Goal: Task Accomplishment & Management: Manage account settings

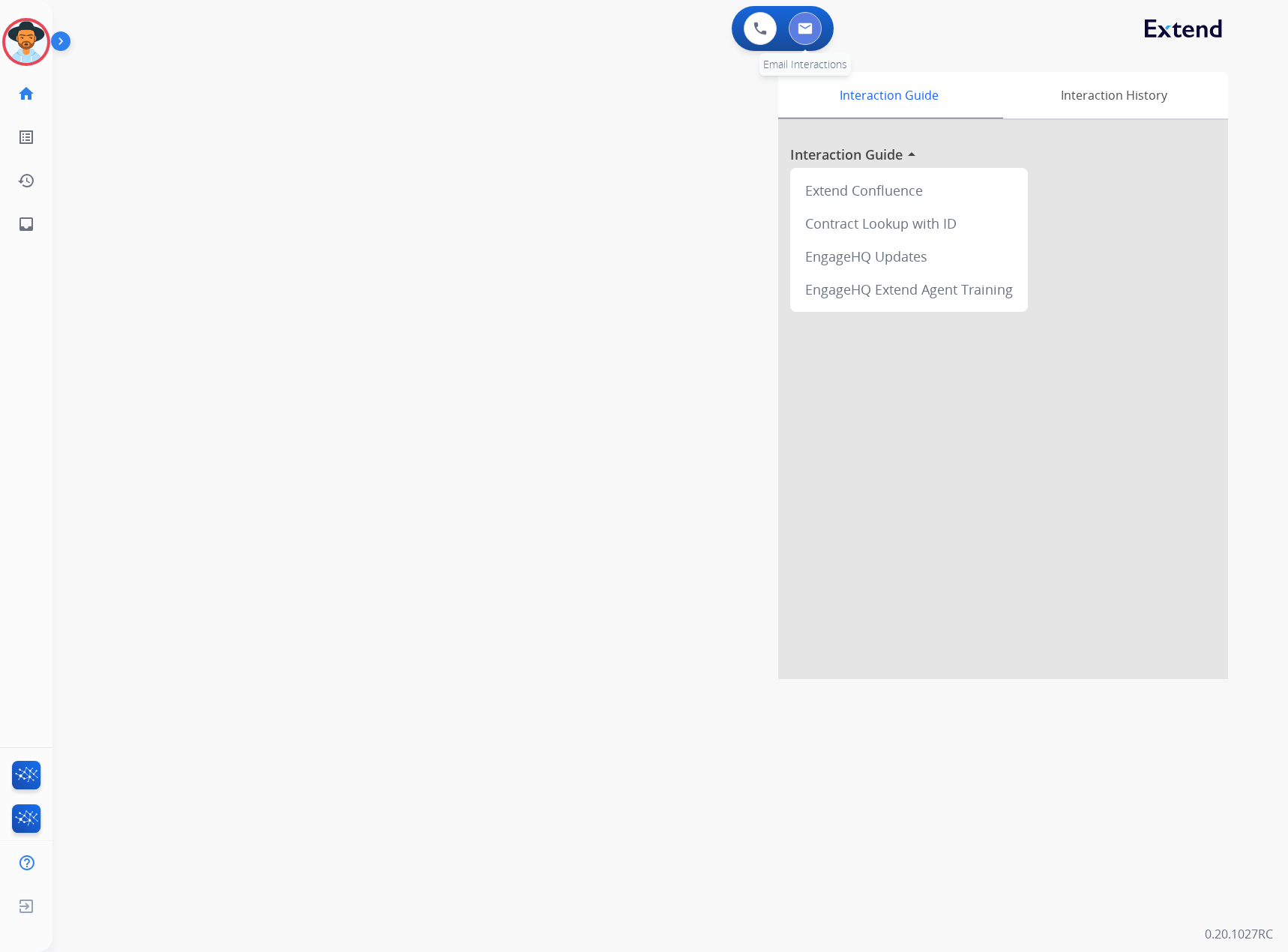
click at [808, 26] on img at bounding box center [805, 28] width 15 height 12
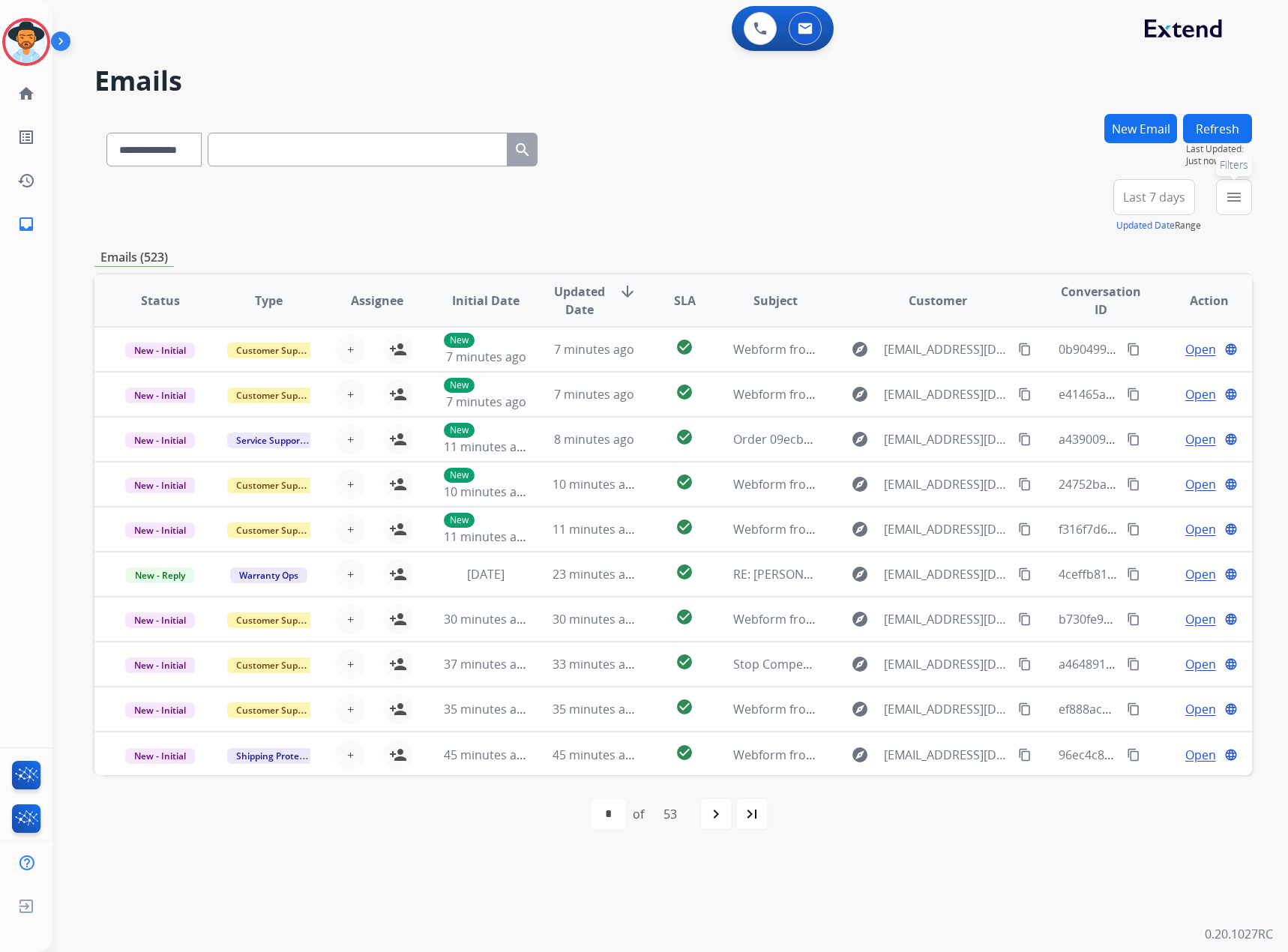
click at [1222, 190] on button "menu Filters" at bounding box center [1234, 197] width 36 height 36
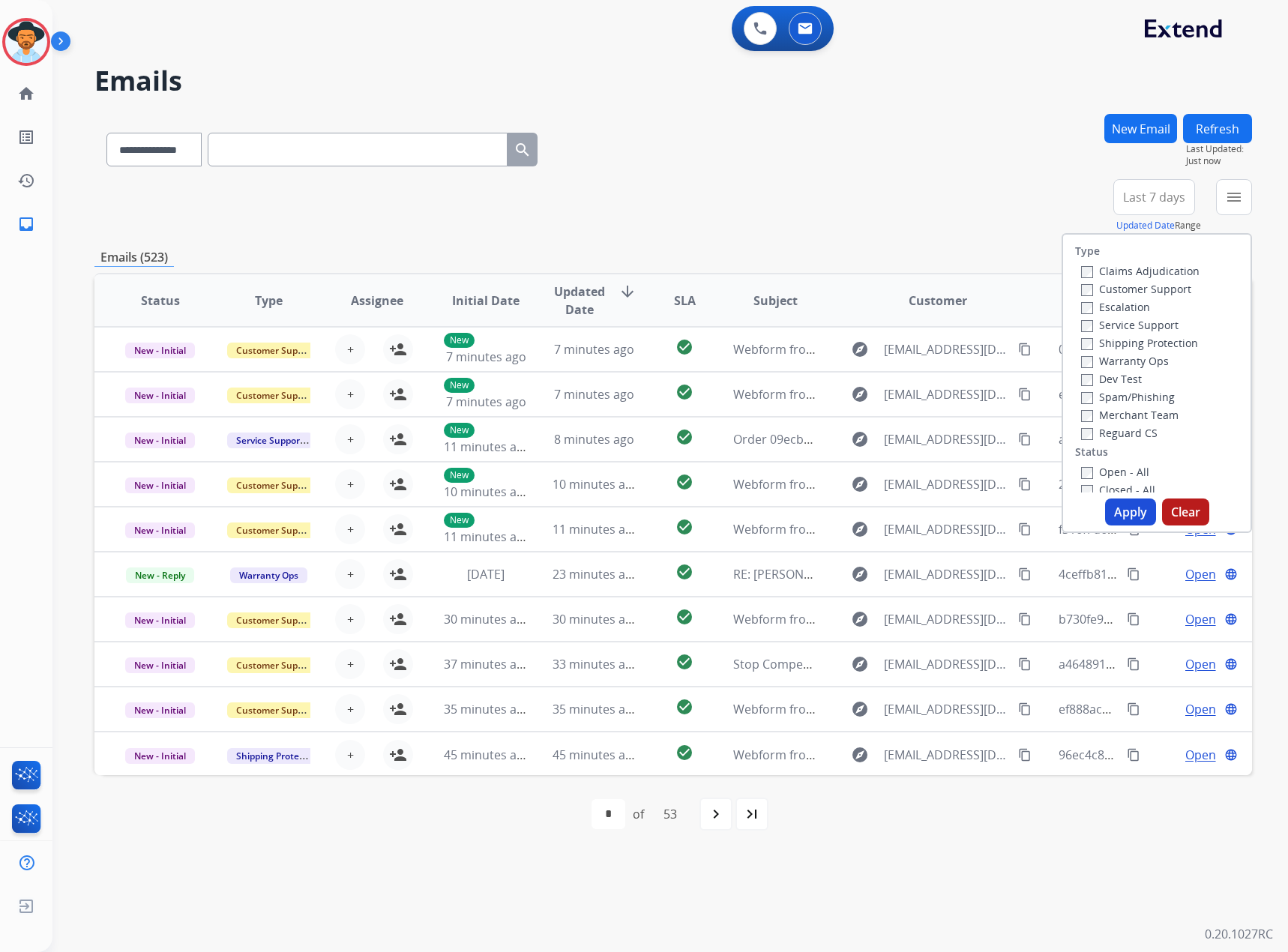
click at [1108, 331] on label "Service Support" at bounding box center [1130, 325] width 98 height 14
click at [1134, 513] on button "Apply" at bounding box center [1131, 513] width 51 height 27
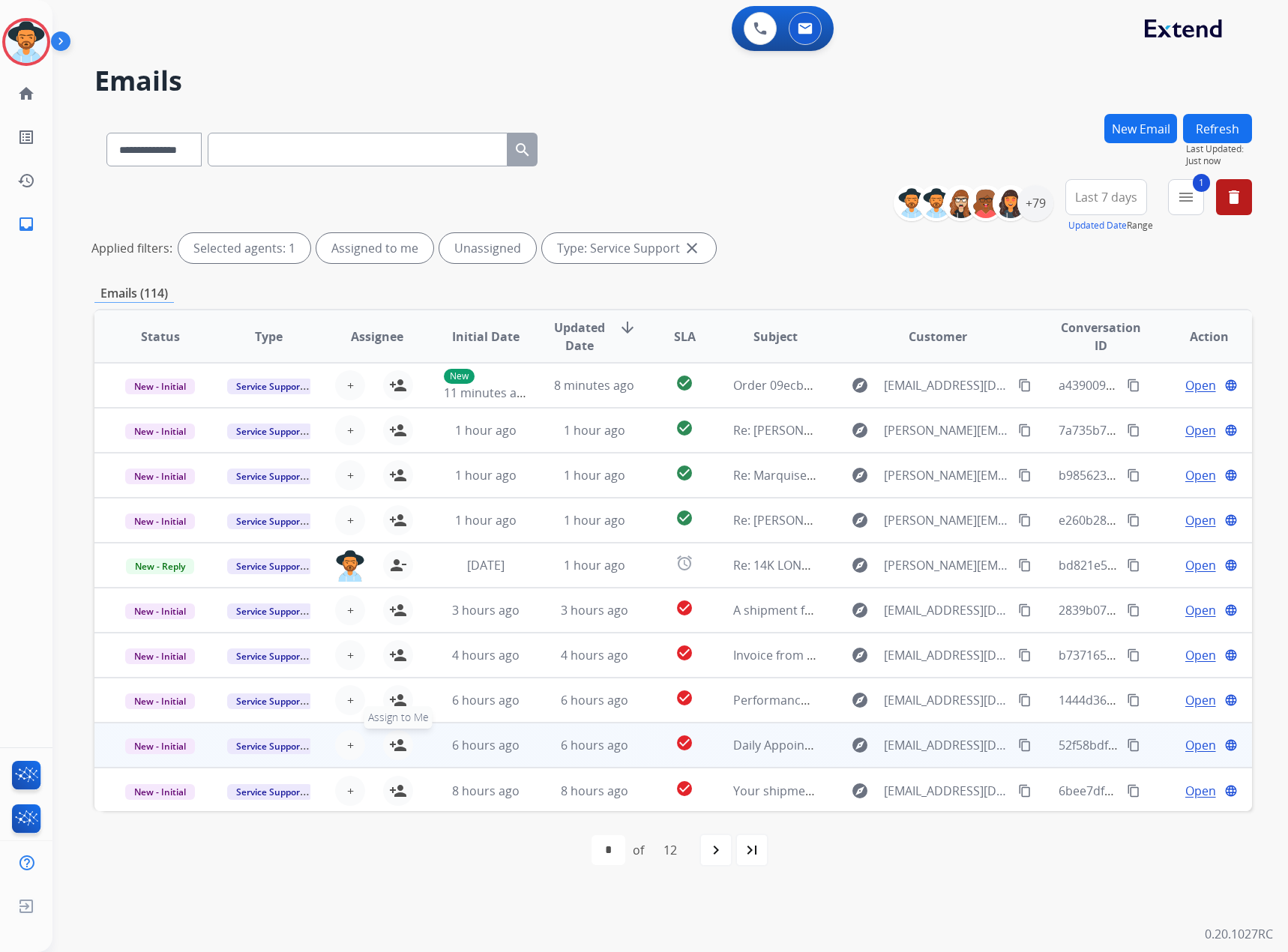
click at [402, 747] on mat-icon "person_add" at bounding box center [398, 745] width 18 height 18
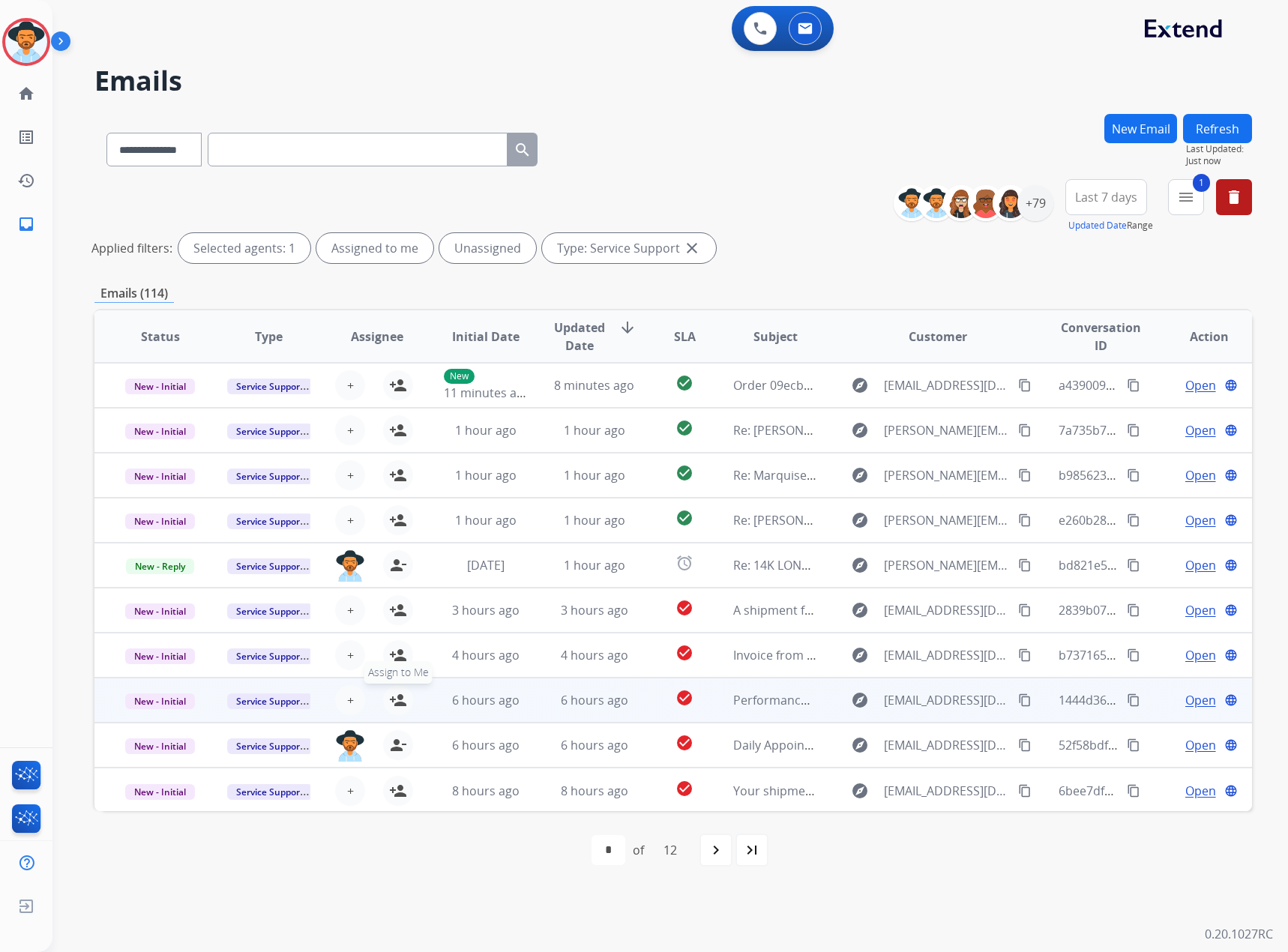
click at [395, 699] on mat-icon "person_add" at bounding box center [398, 700] width 18 height 18
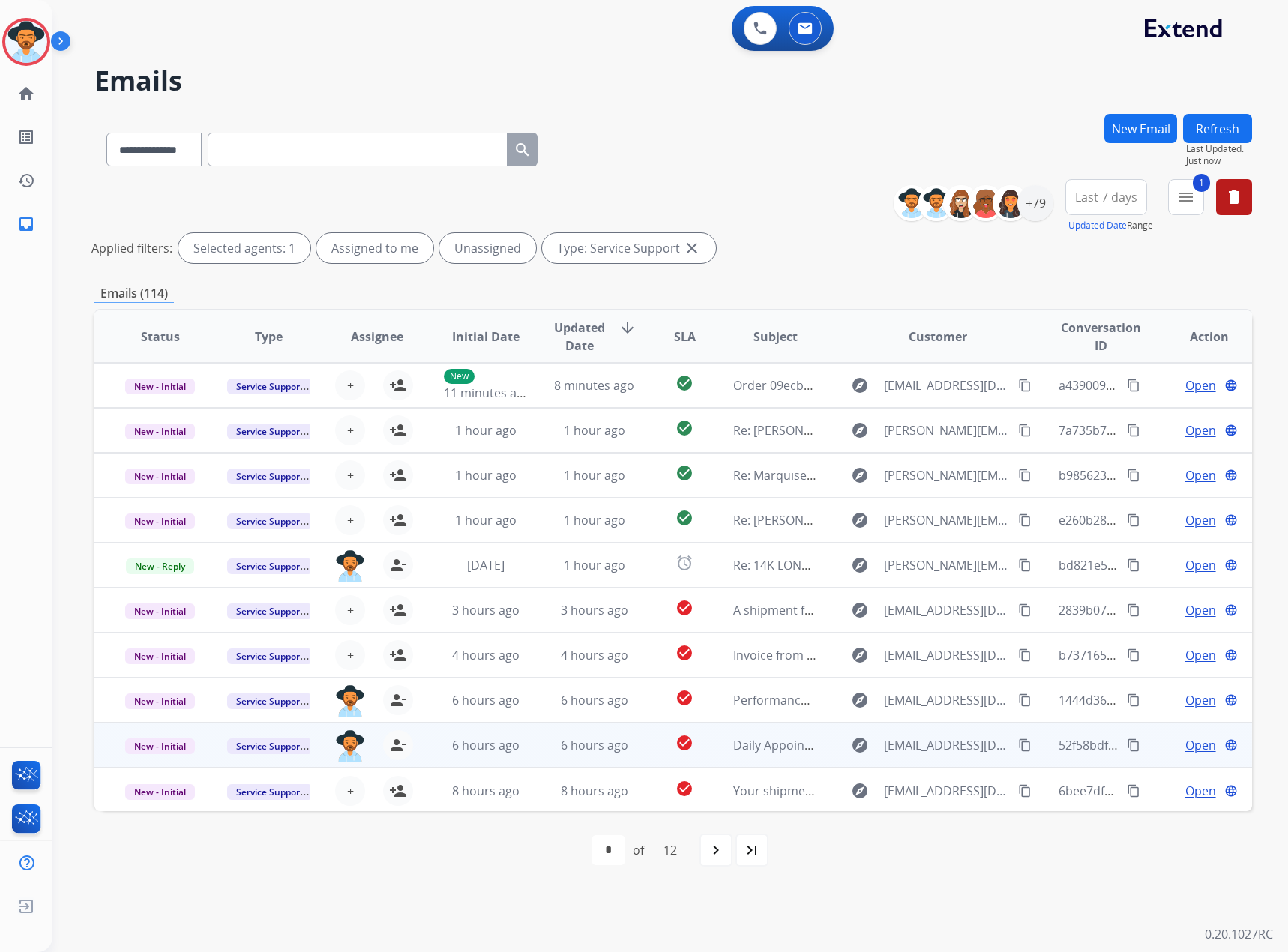
click at [1186, 745] on span "Open" at bounding box center [1201, 745] width 31 height 18
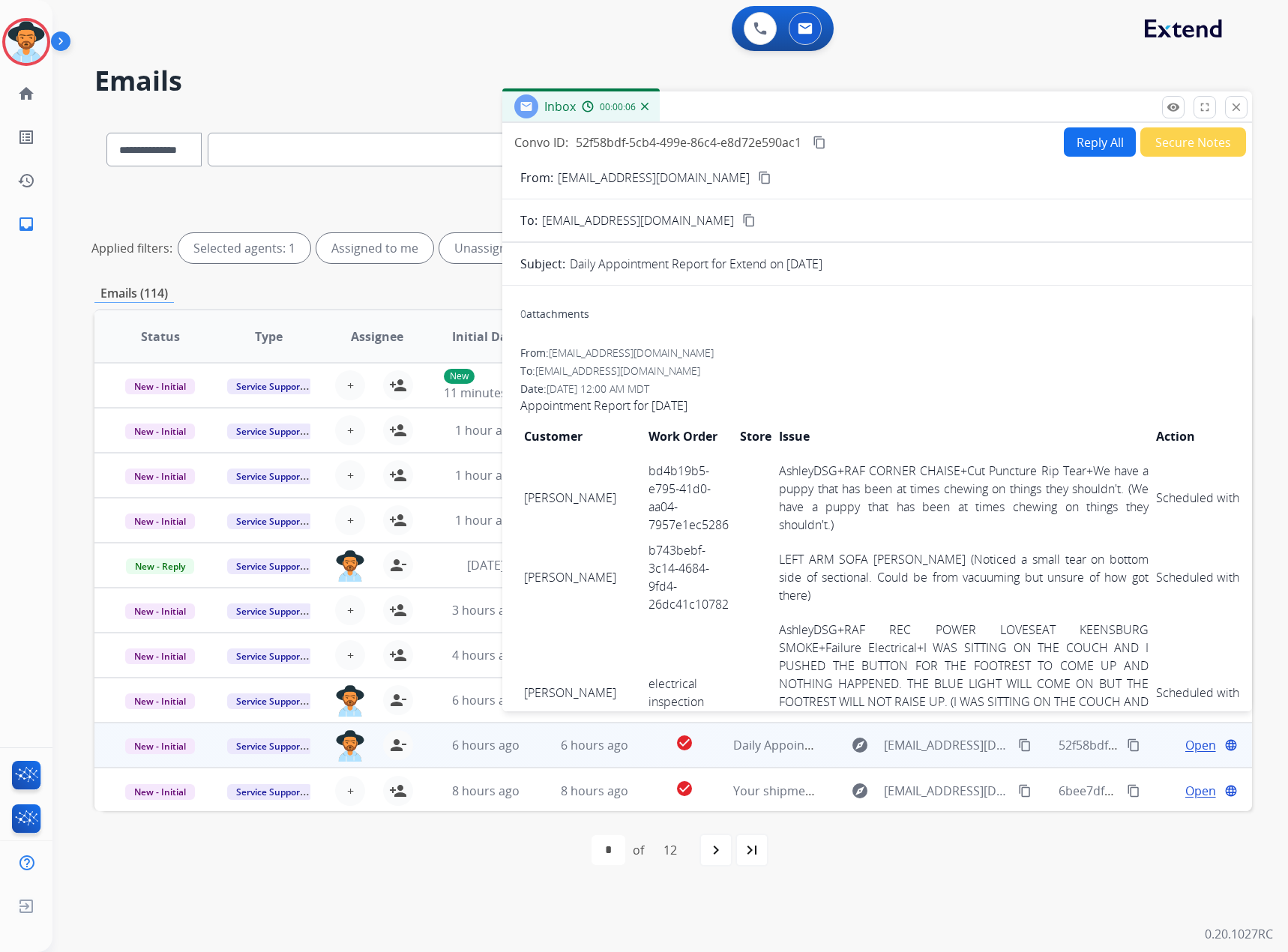
click at [825, 137] on mat-icon "content_copy" at bounding box center [819, 142] width 14 height 14
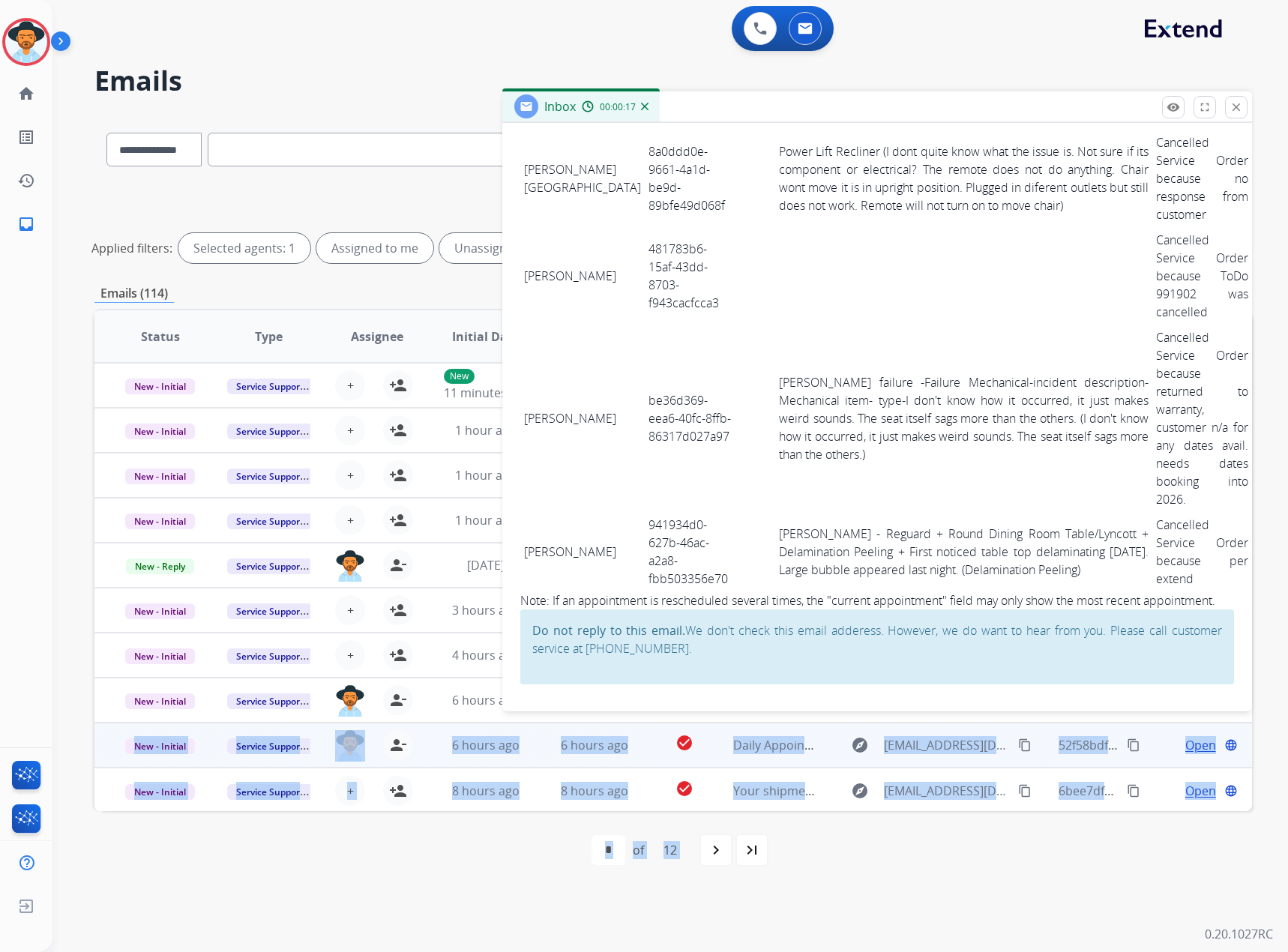
scroll to position [7136, 0]
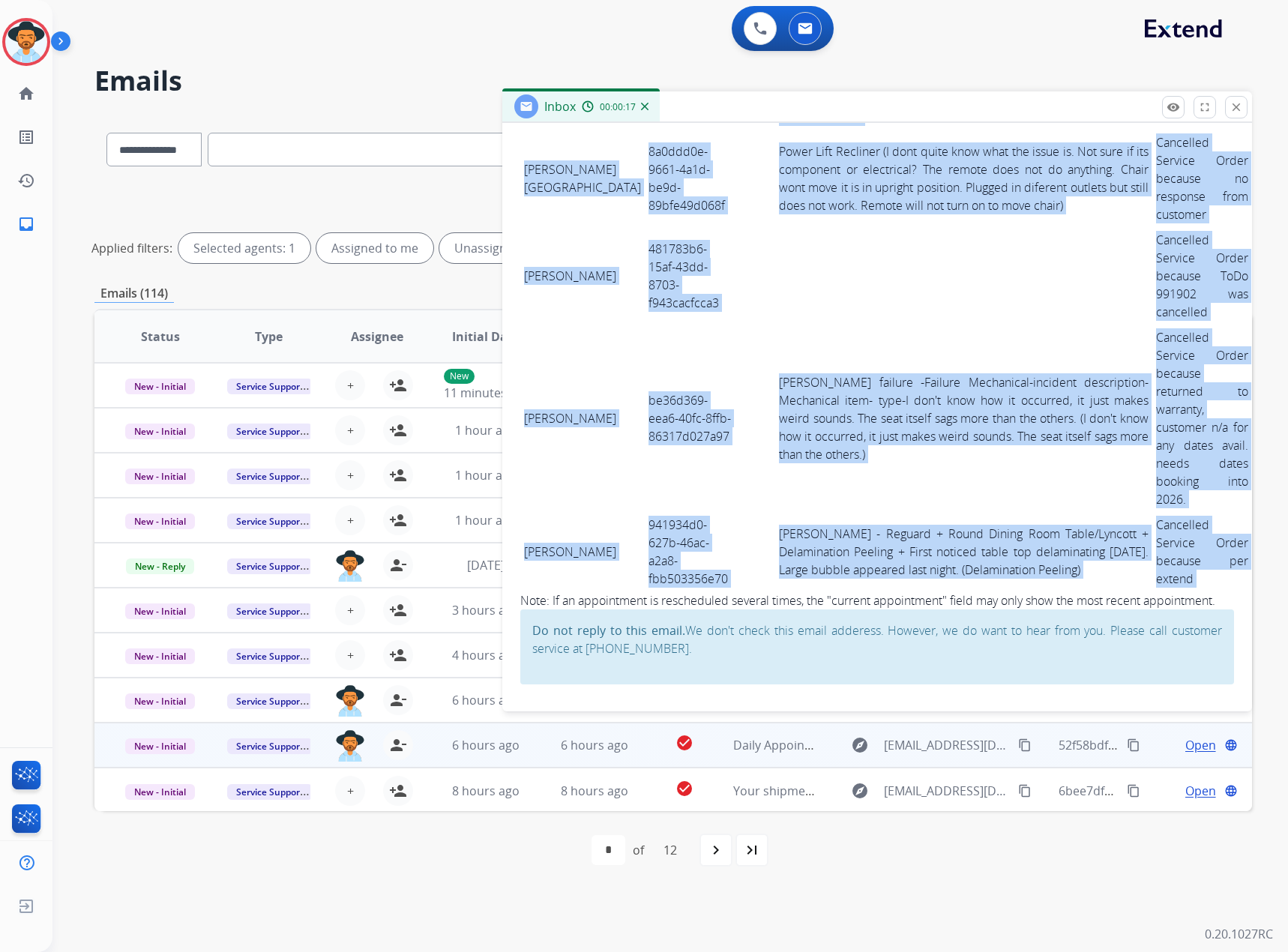
drag, startPoint x: 526, startPoint y: 510, endPoint x: 1104, endPoint y: 589, distance: 583.4
copy tbody "[PERSON_NAME] bd4b19b5-e795-41d0-aa04-7957e1ec5286 AshleyDSG+RAF CORNER CHAISE+…"
click at [1240, 103] on mat-icon "close" at bounding box center [1236, 106] width 14 height 14
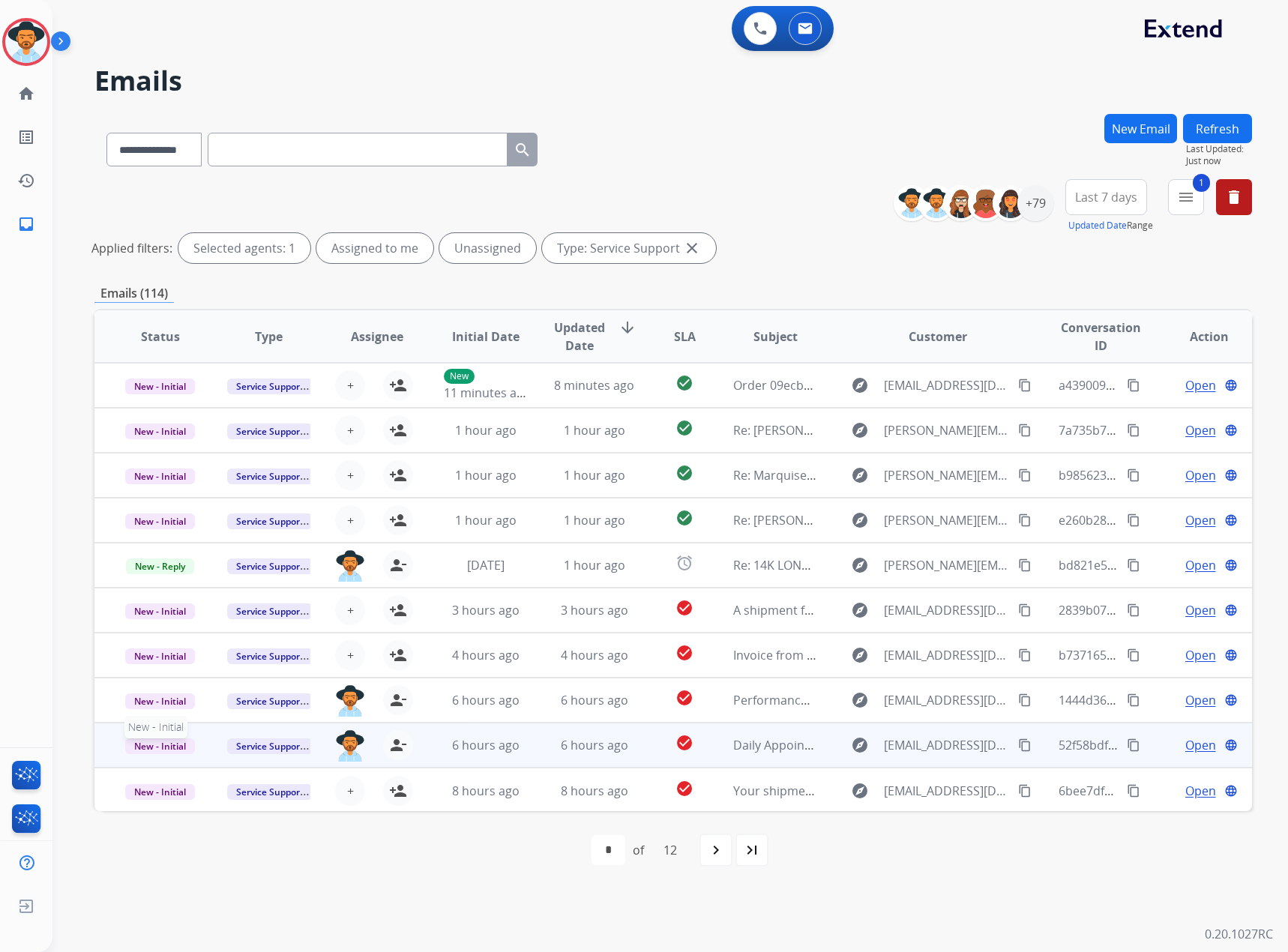
click at [173, 749] on span "New - Initial" at bounding box center [161, 747] width 70 height 16
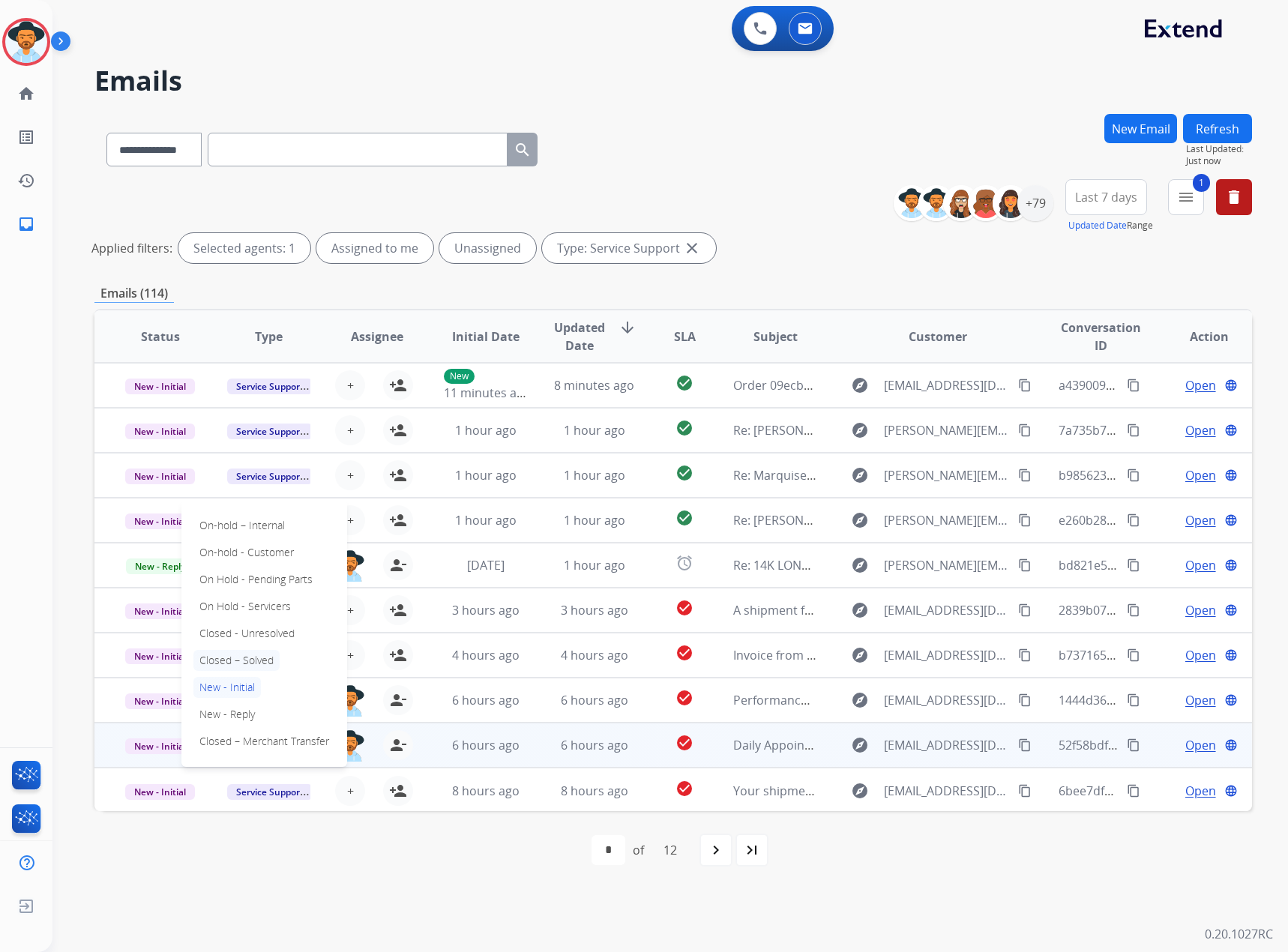
click at [224, 657] on p "Closed – Solved" at bounding box center [236, 660] width 87 height 21
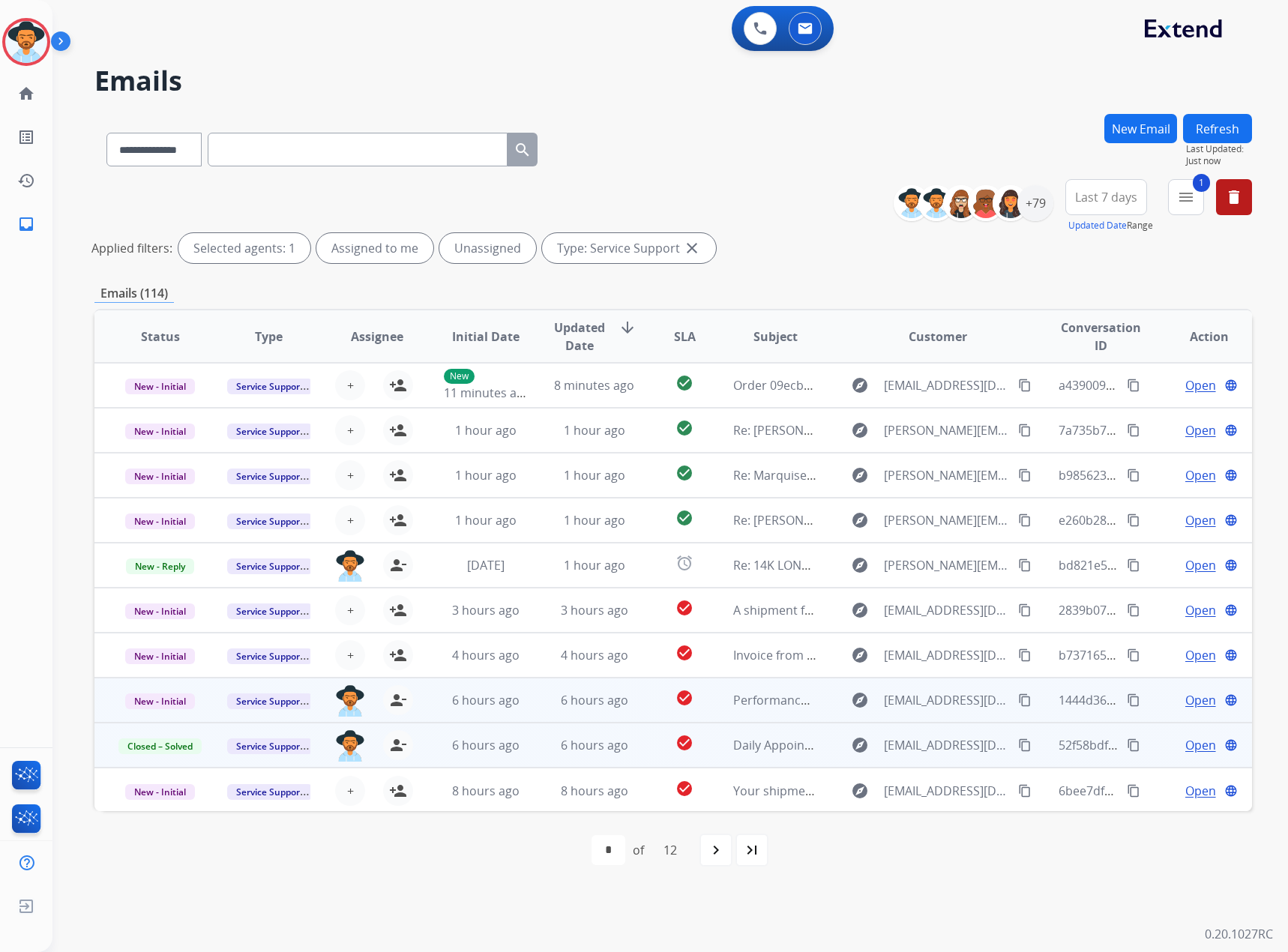
click at [1200, 702] on span "Open" at bounding box center [1201, 700] width 31 height 18
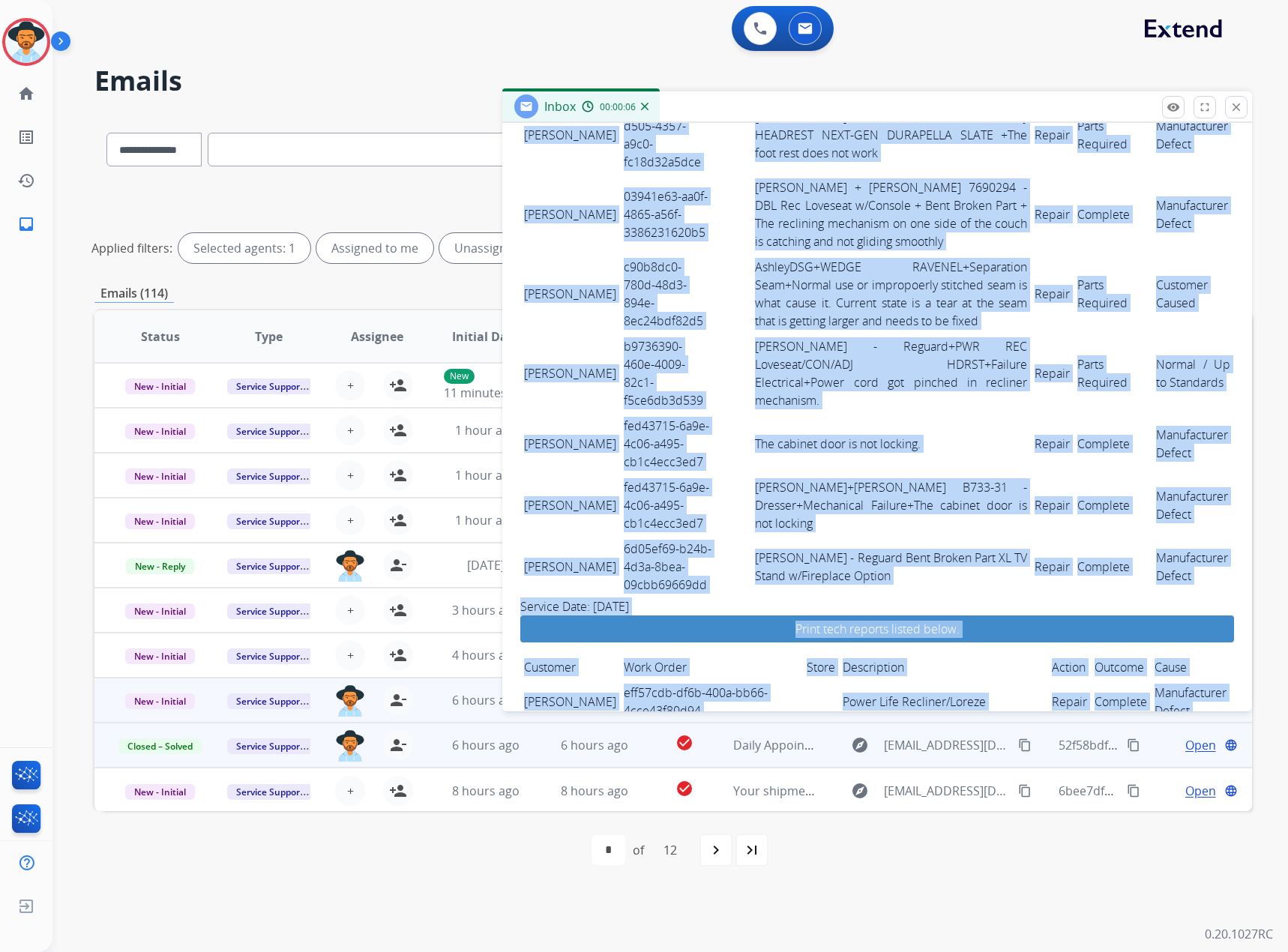
scroll to position [2587, 0]
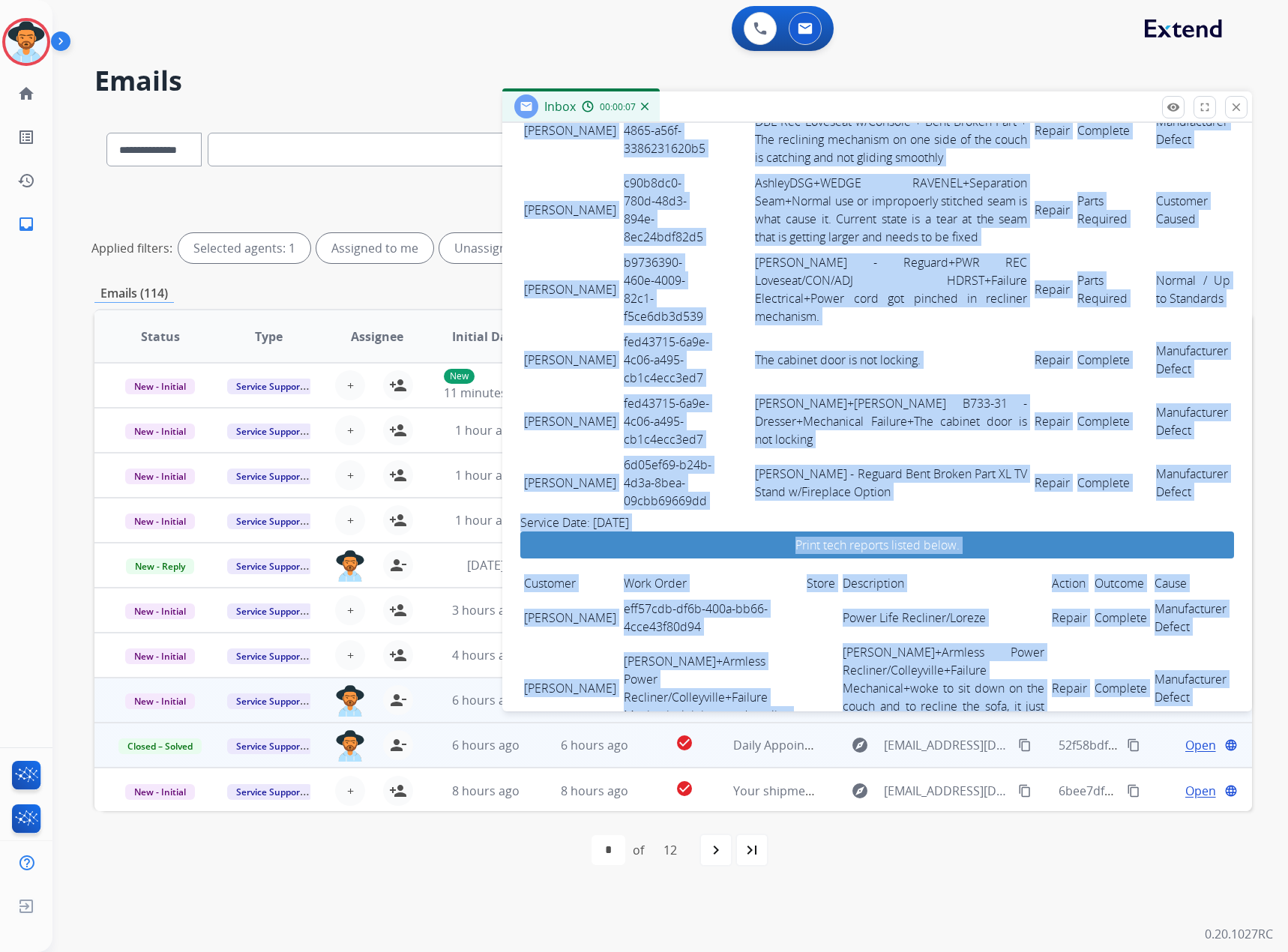
drag, startPoint x: 524, startPoint y: 557, endPoint x: 1219, endPoint y: 393, distance: 714.1
copy span "LOREMI DOLORSI am2co9ad-7e35-9sed-d683-812e329t68in Utlabo - Etdolor + MAG Aliq…"
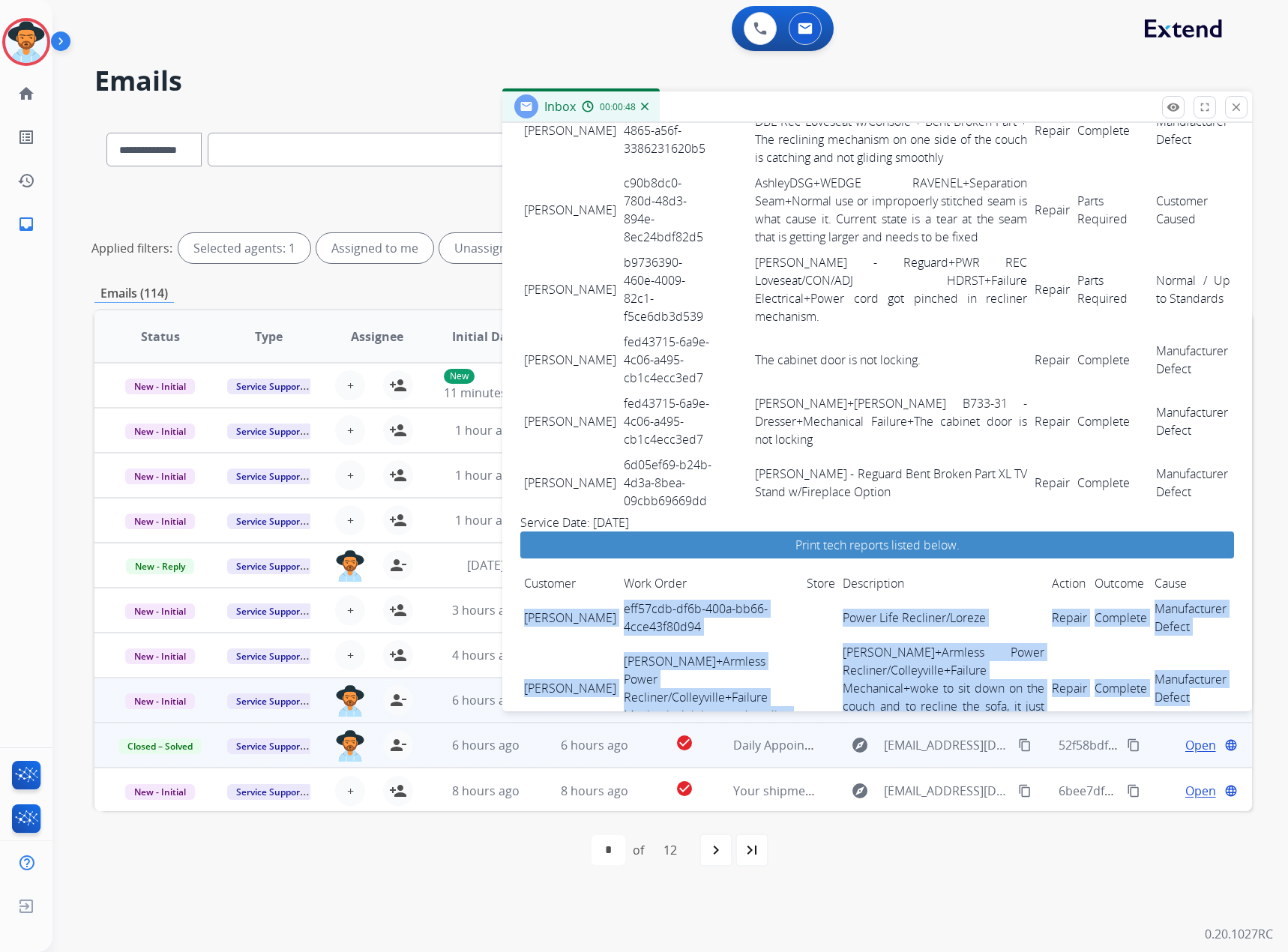
drag, startPoint x: 522, startPoint y: 479, endPoint x: 1183, endPoint y: 580, distance: 668.7
click at [1183, 596] on tbody "[PERSON_NAME] eff57cdb-df6b-400a-bb66-4cce43f80d94 Power Life Recliner/Loreze R…" at bounding box center [877, 666] width 714 height 141
copy tbody "[PERSON_NAME] eff57cdb-df6b-400a-bb66-4cce43f80d94 Power Life Recliner/Loreze R…"
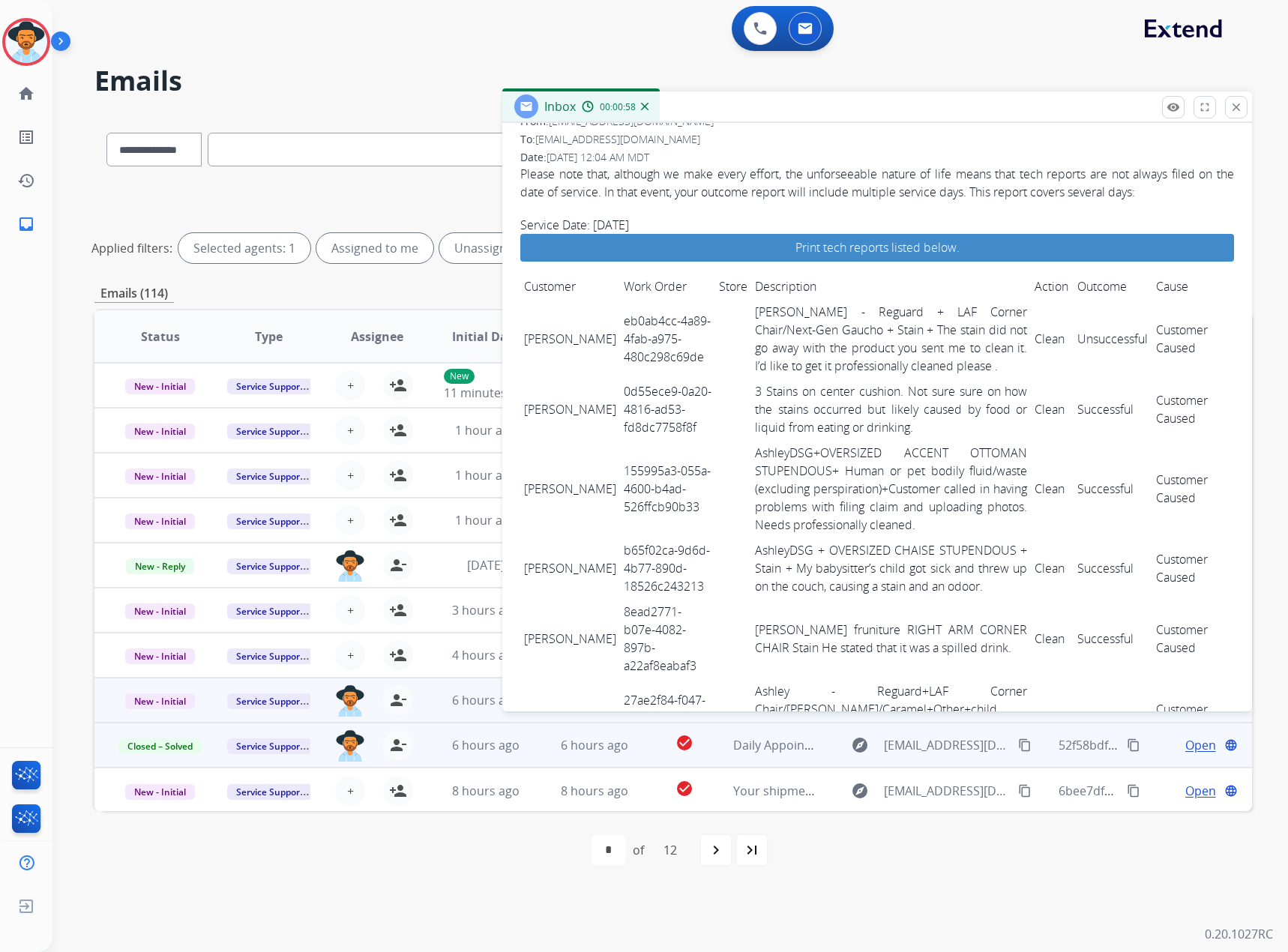
scroll to position [0, 0]
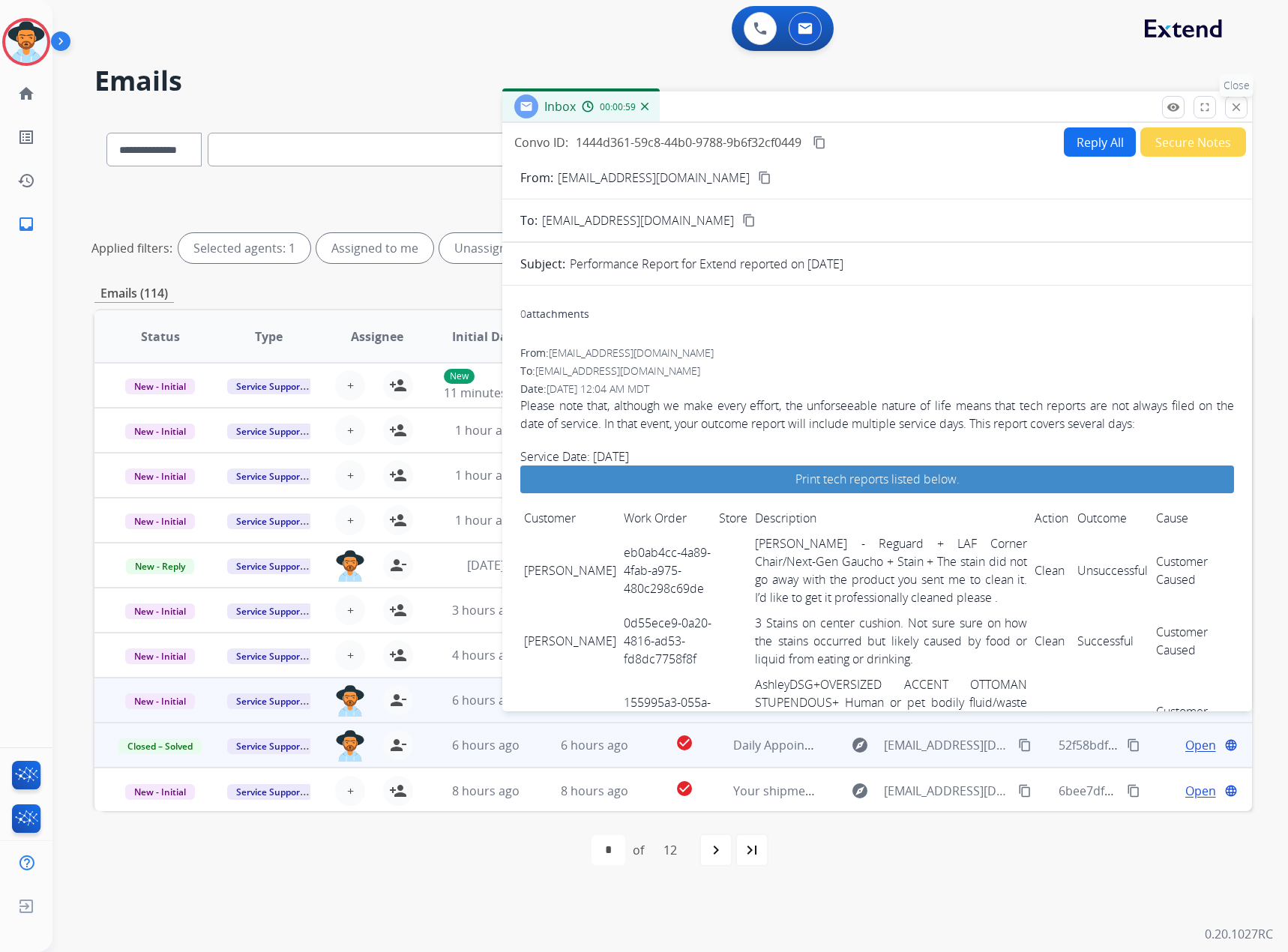
click at [1236, 101] on mat-icon "close" at bounding box center [1236, 106] width 14 height 14
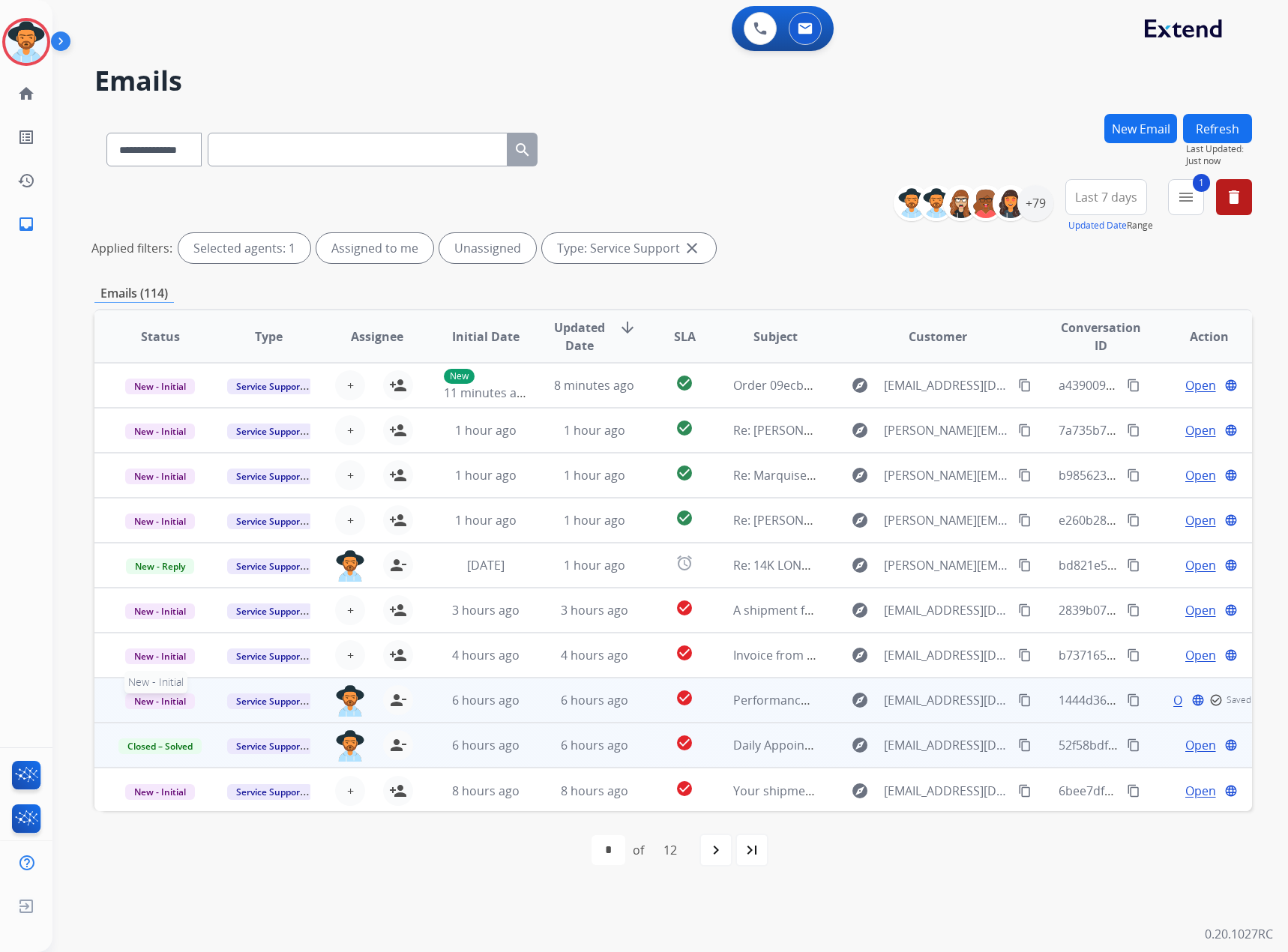
click at [168, 701] on span "New - Initial" at bounding box center [161, 702] width 70 height 16
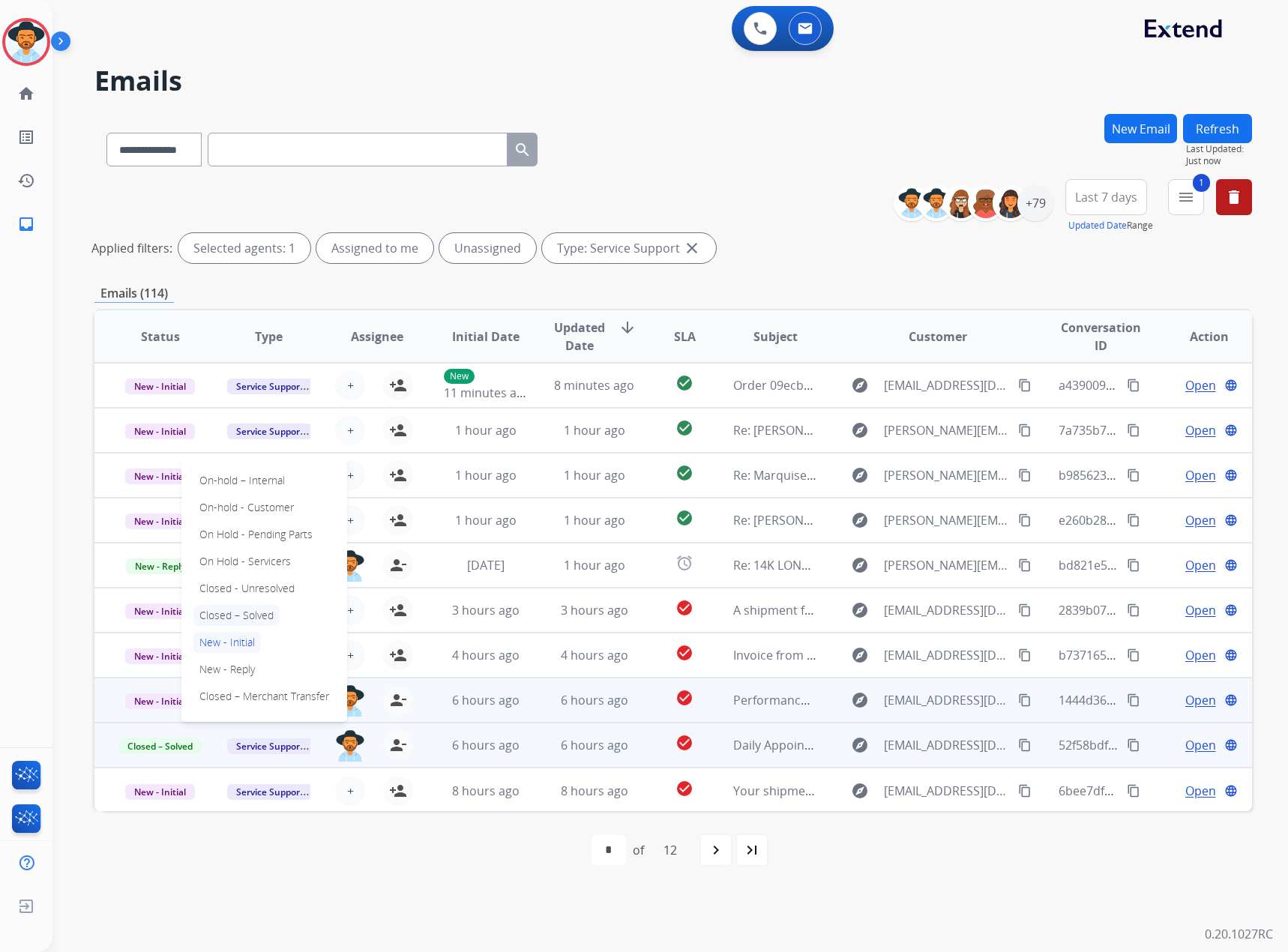
click at [257, 611] on p "Closed – Solved" at bounding box center [236, 616] width 87 height 21
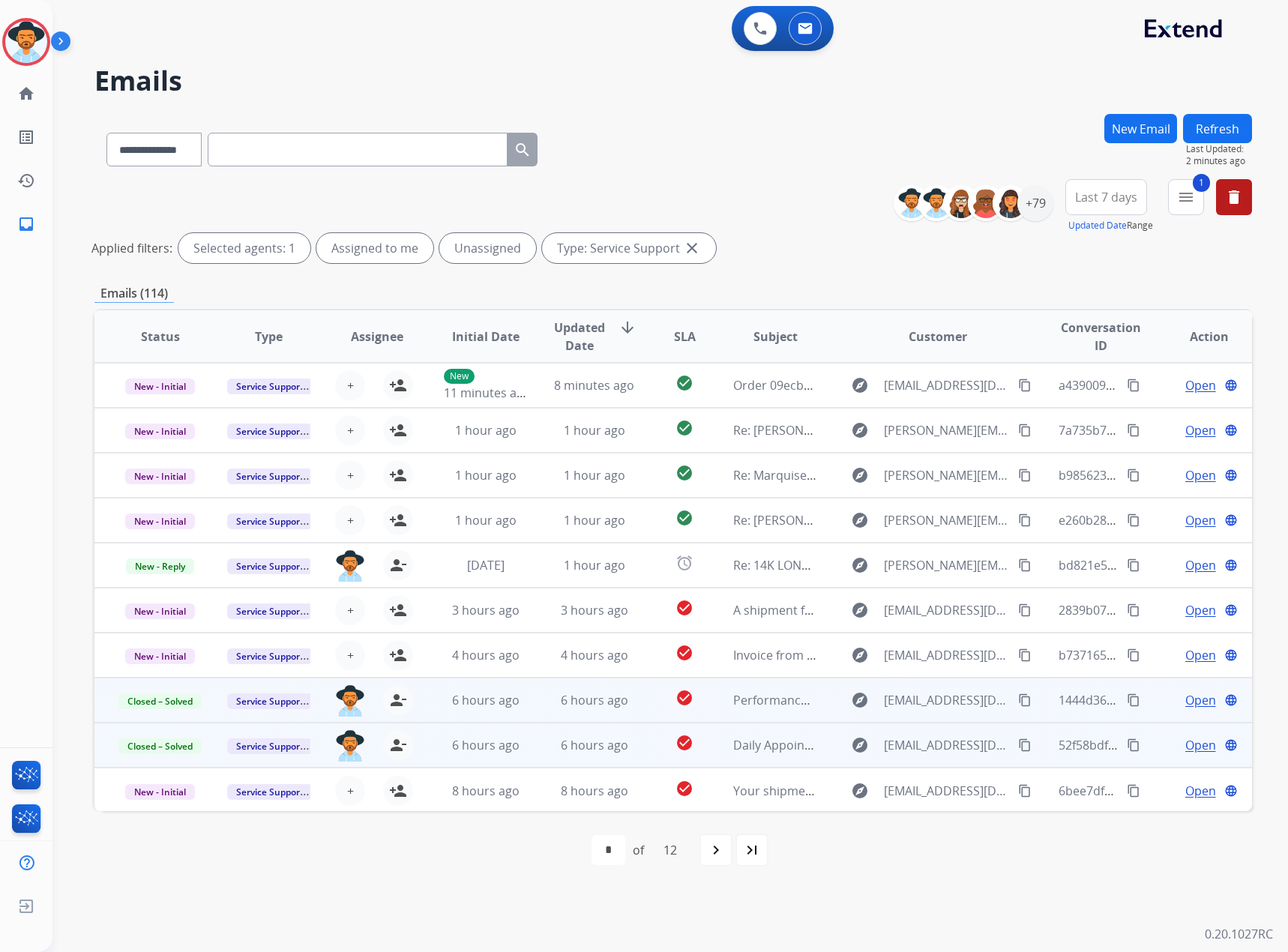
click at [1188, 699] on span "Open" at bounding box center [1201, 700] width 31 height 18
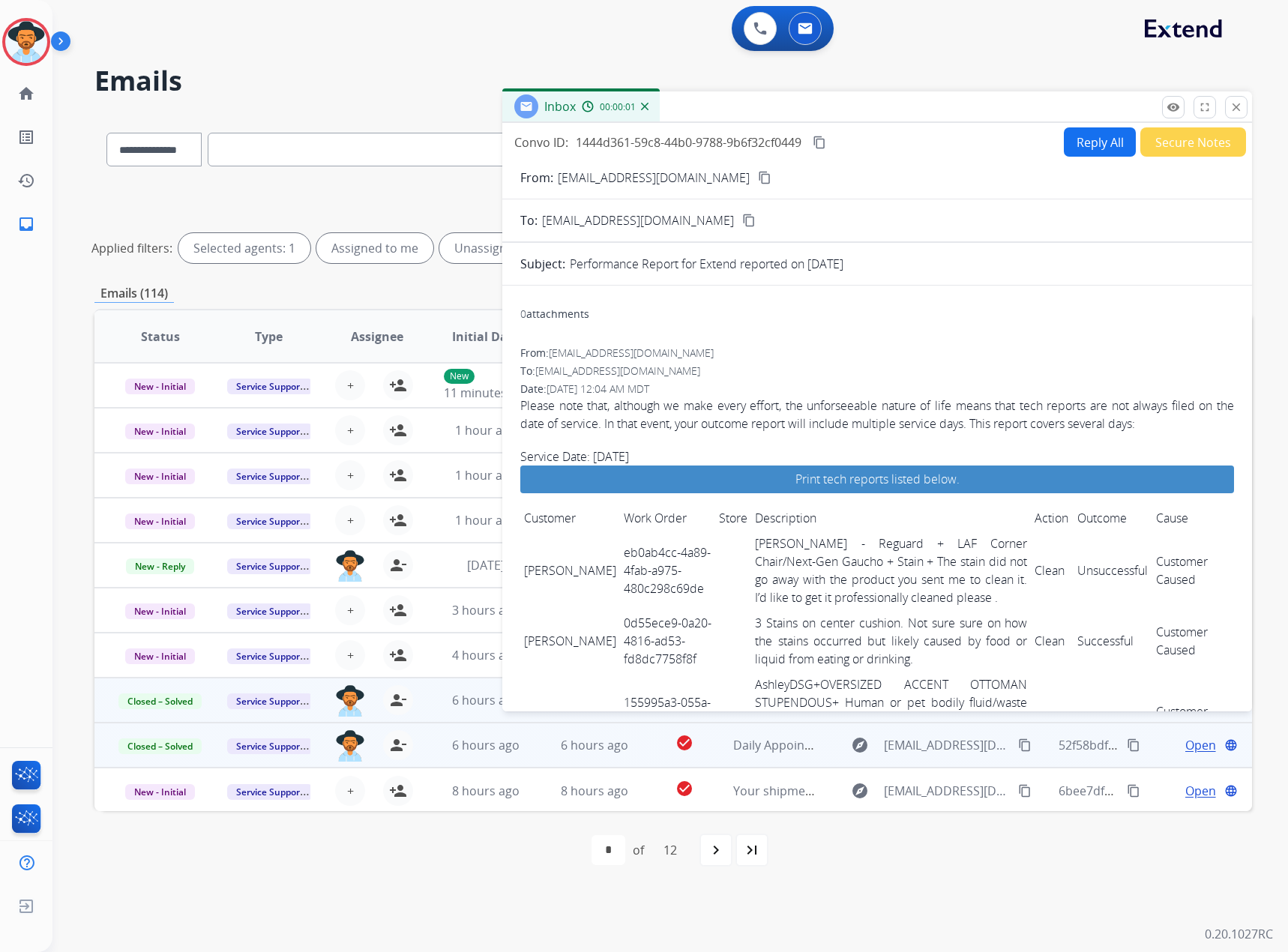
click at [822, 141] on mat-icon "content_copy" at bounding box center [819, 142] width 14 height 14
click at [1231, 107] on mat-icon "close" at bounding box center [1236, 106] width 14 height 14
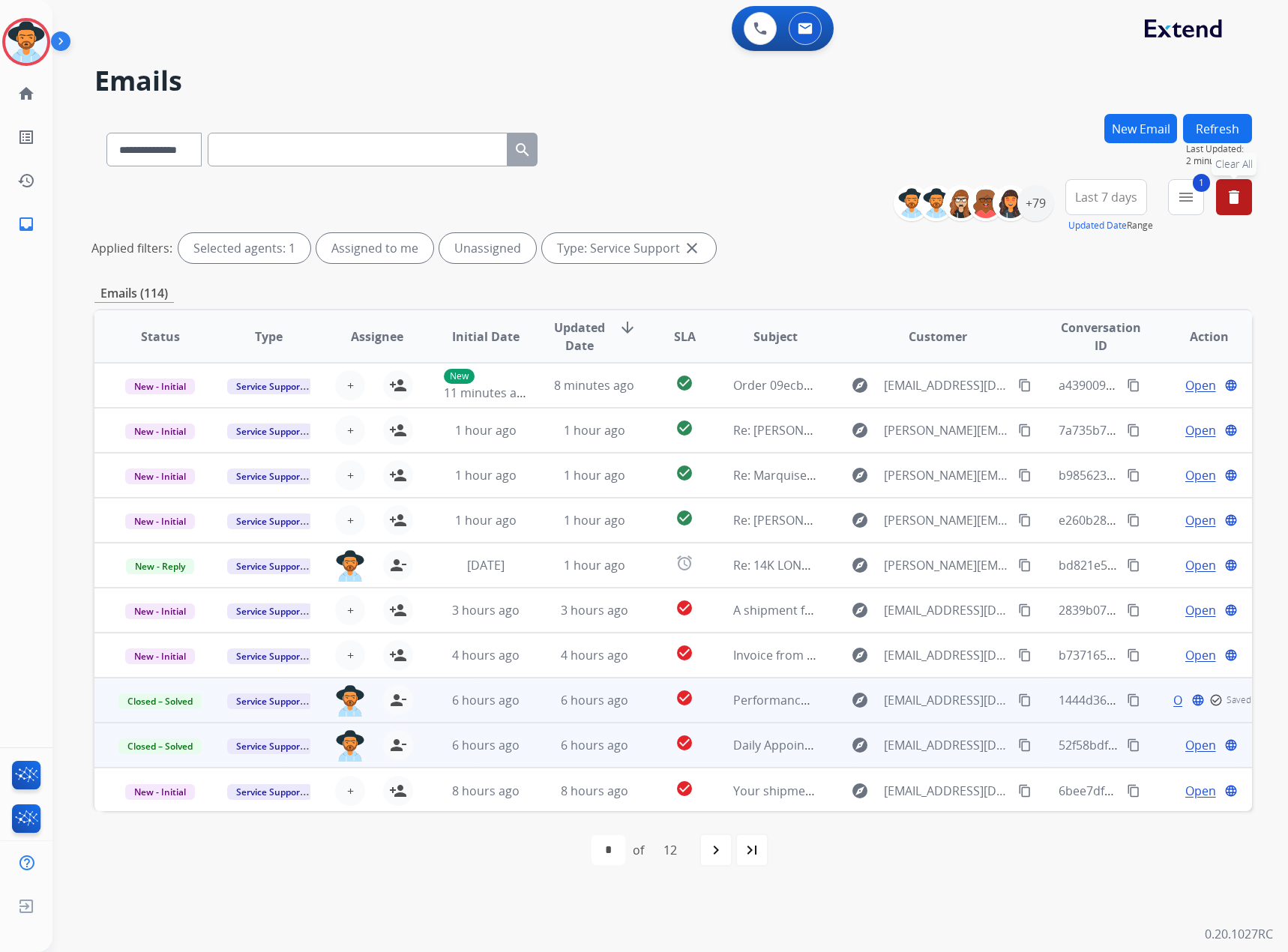
click at [1227, 195] on mat-icon "delete" at bounding box center [1234, 197] width 18 height 18
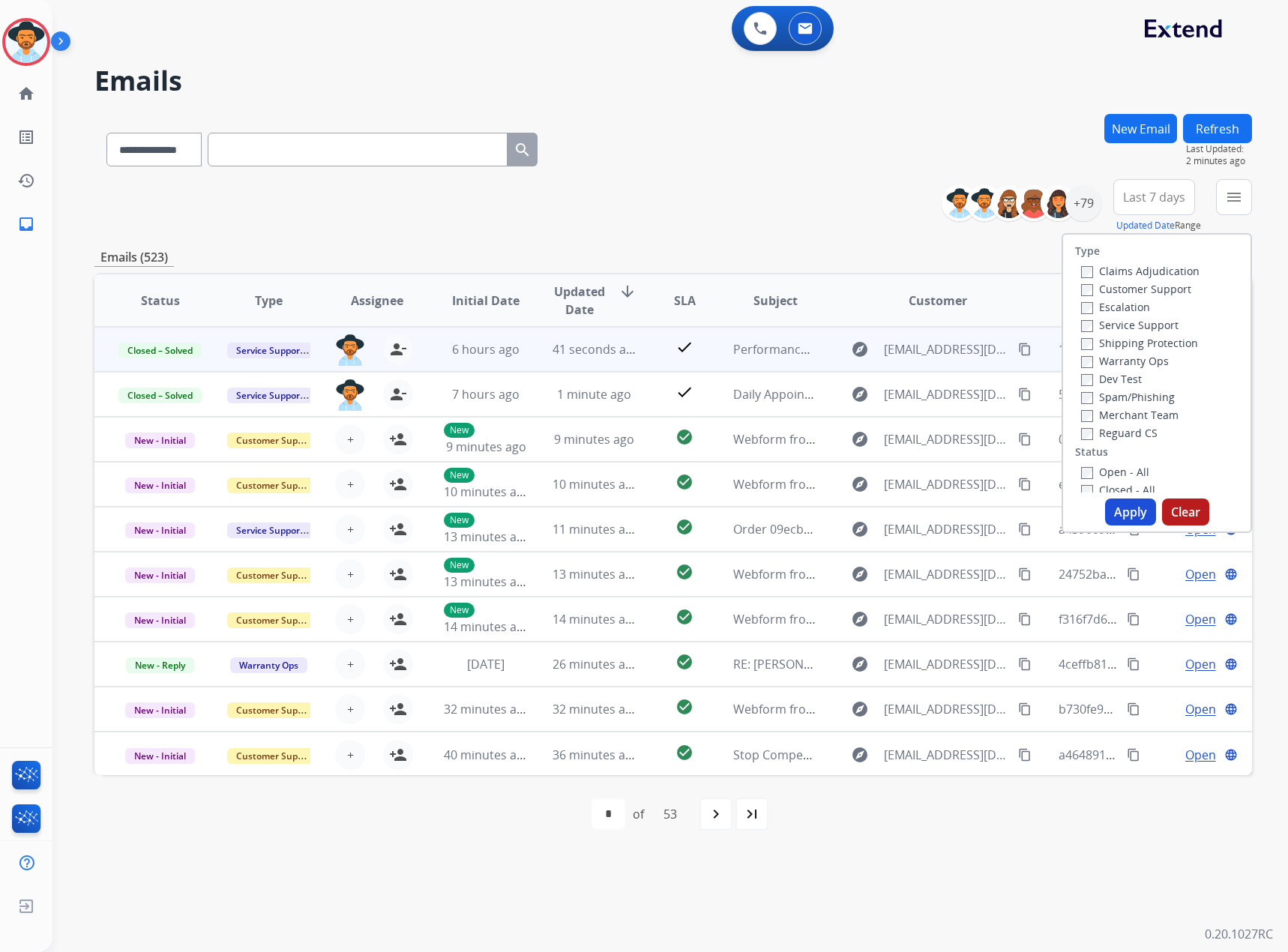
click at [819, 215] on div "**********" at bounding box center [673, 207] width 1158 height 54
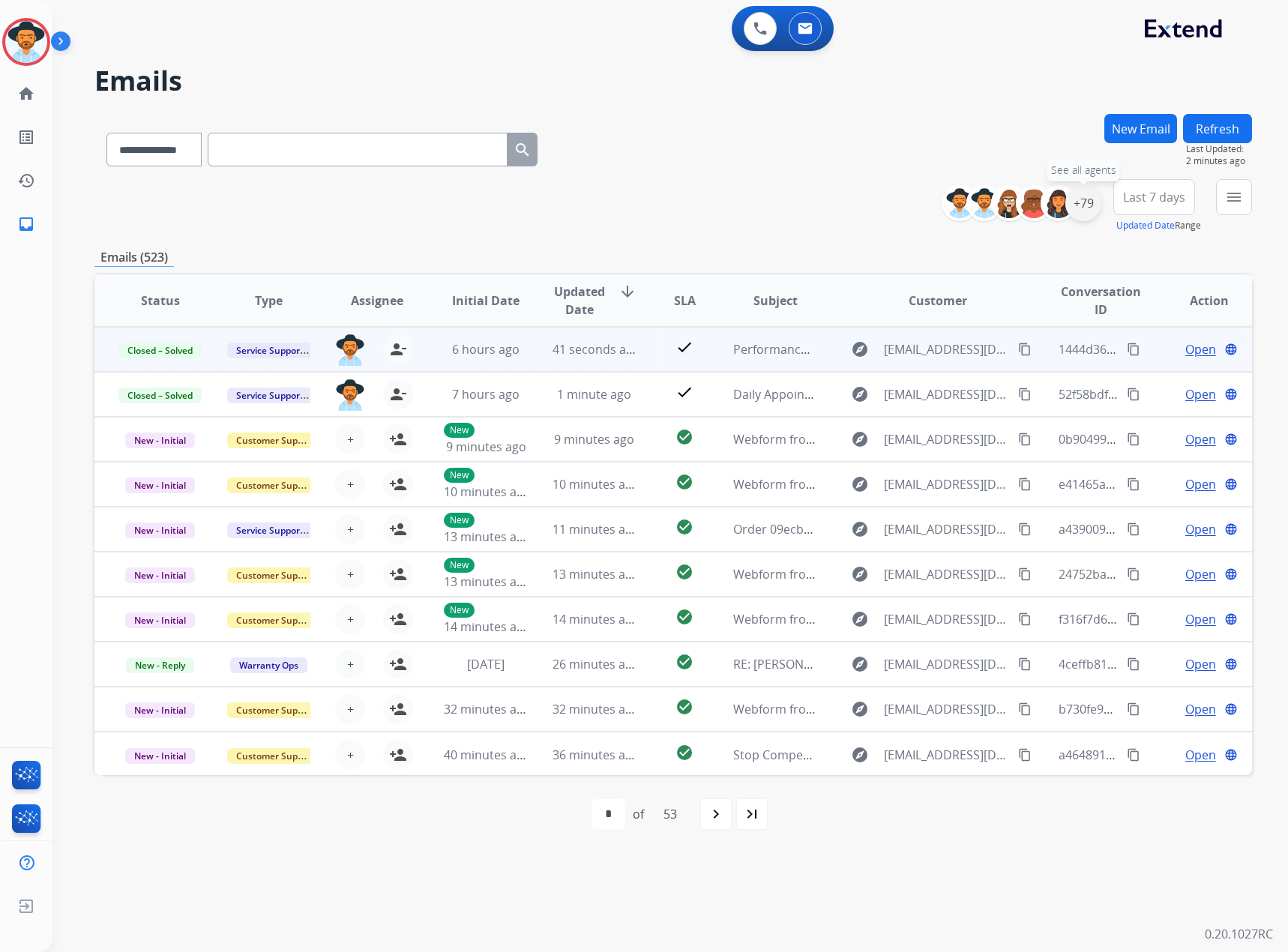
click at [1088, 196] on div "+79" at bounding box center [1083, 203] width 36 height 36
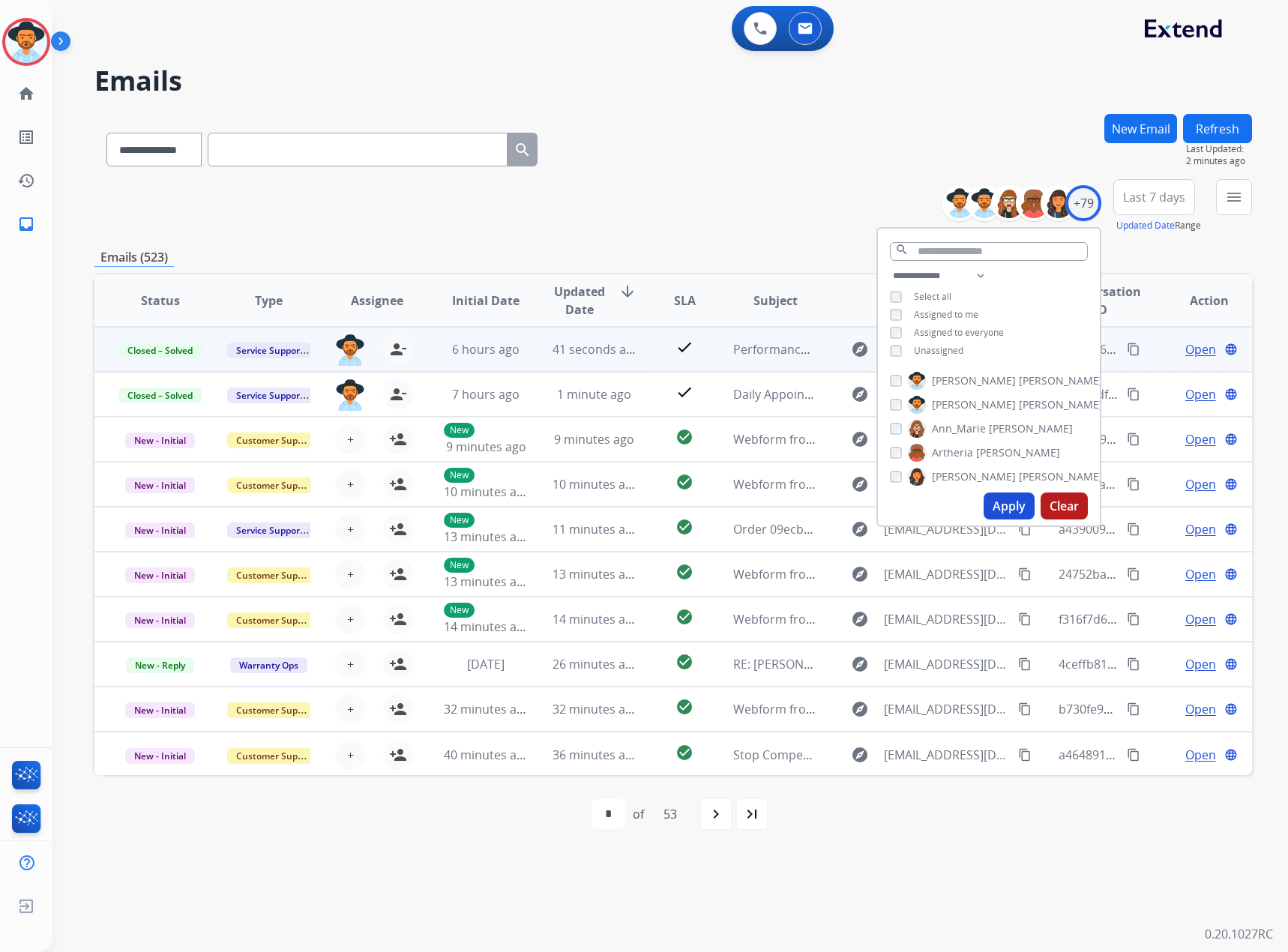
click at [926, 311] on span "Assigned to me" at bounding box center [946, 315] width 64 height 13
click at [1003, 513] on button "Apply" at bounding box center [1009, 506] width 51 height 27
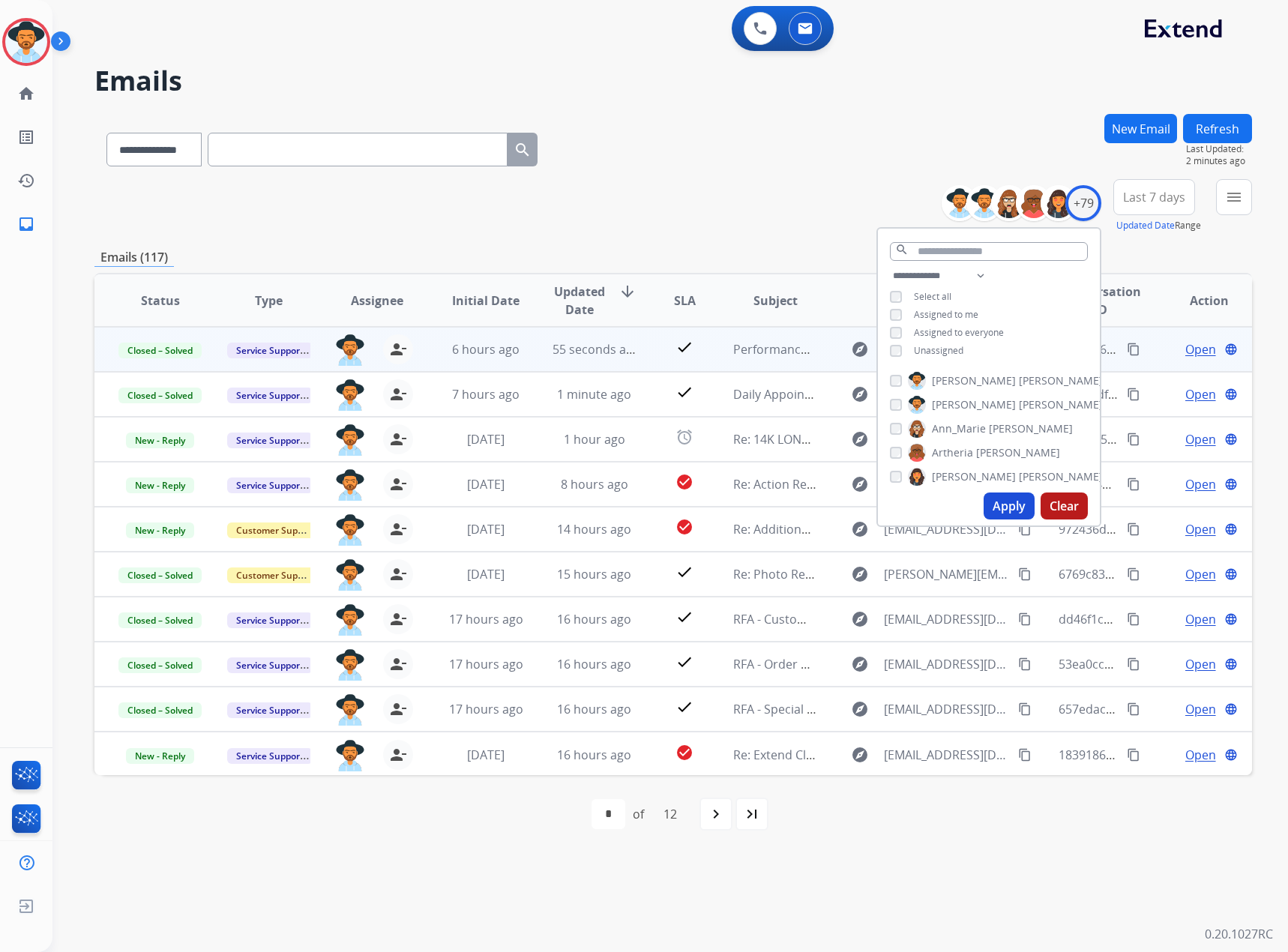
click at [739, 188] on div "**********" at bounding box center [673, 207] width 1158 height 54
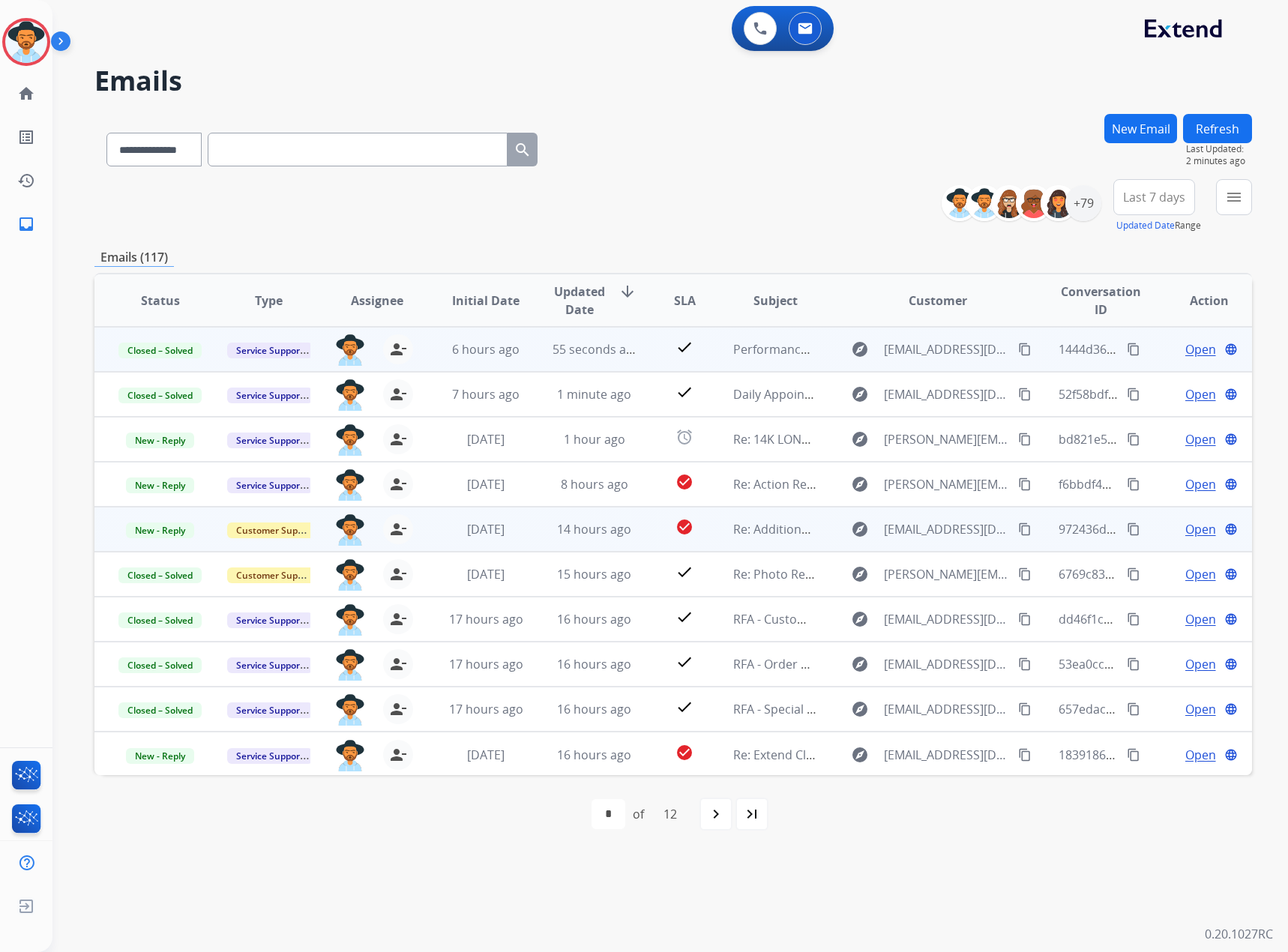
click at [1200, 528] on span "Open" at bounding box center [1201, 529] width 31 height 18
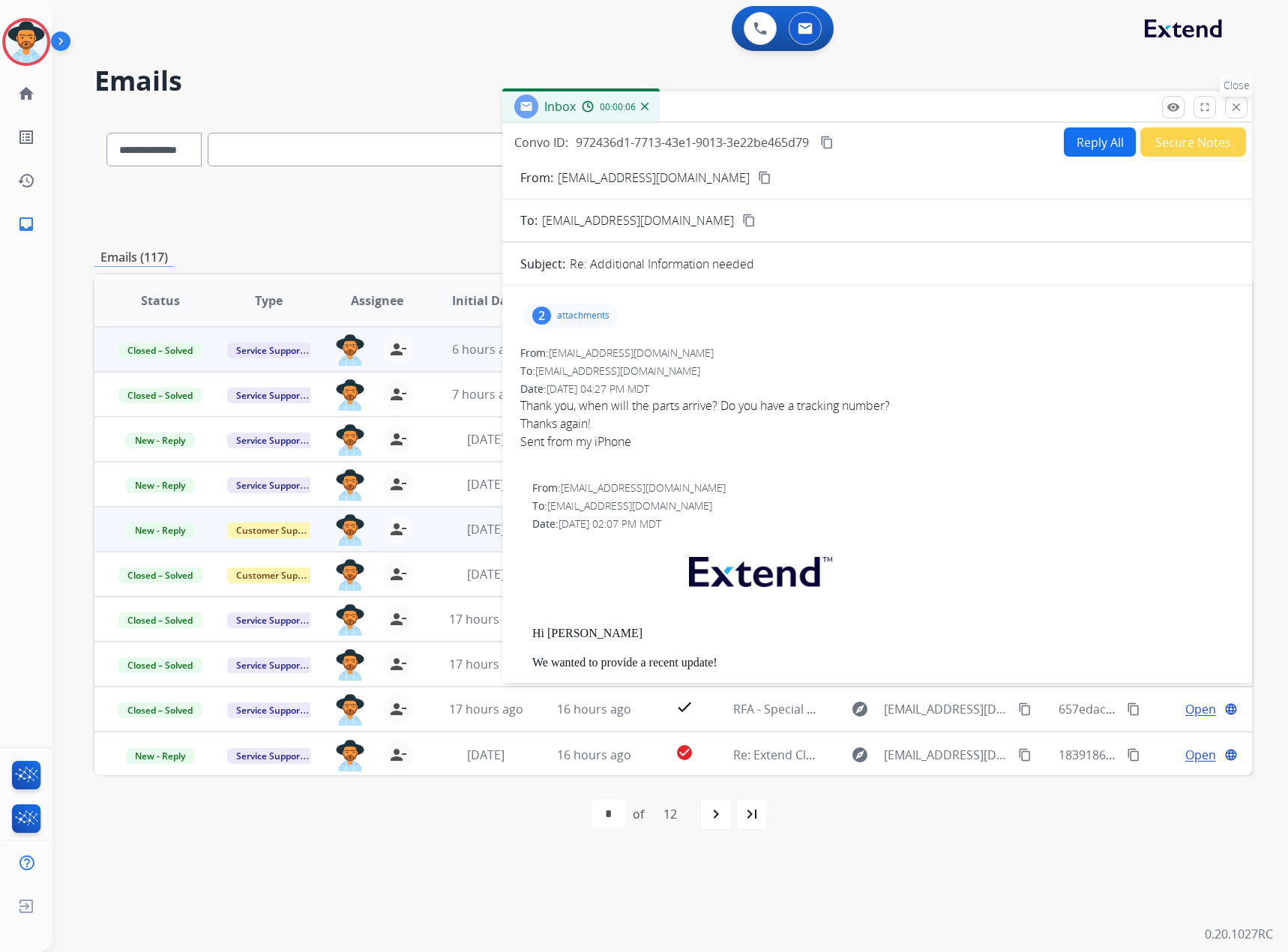
click at [1241, 102] on mat-icon "close" at bounding box center [1236, 106] width 14 height 14
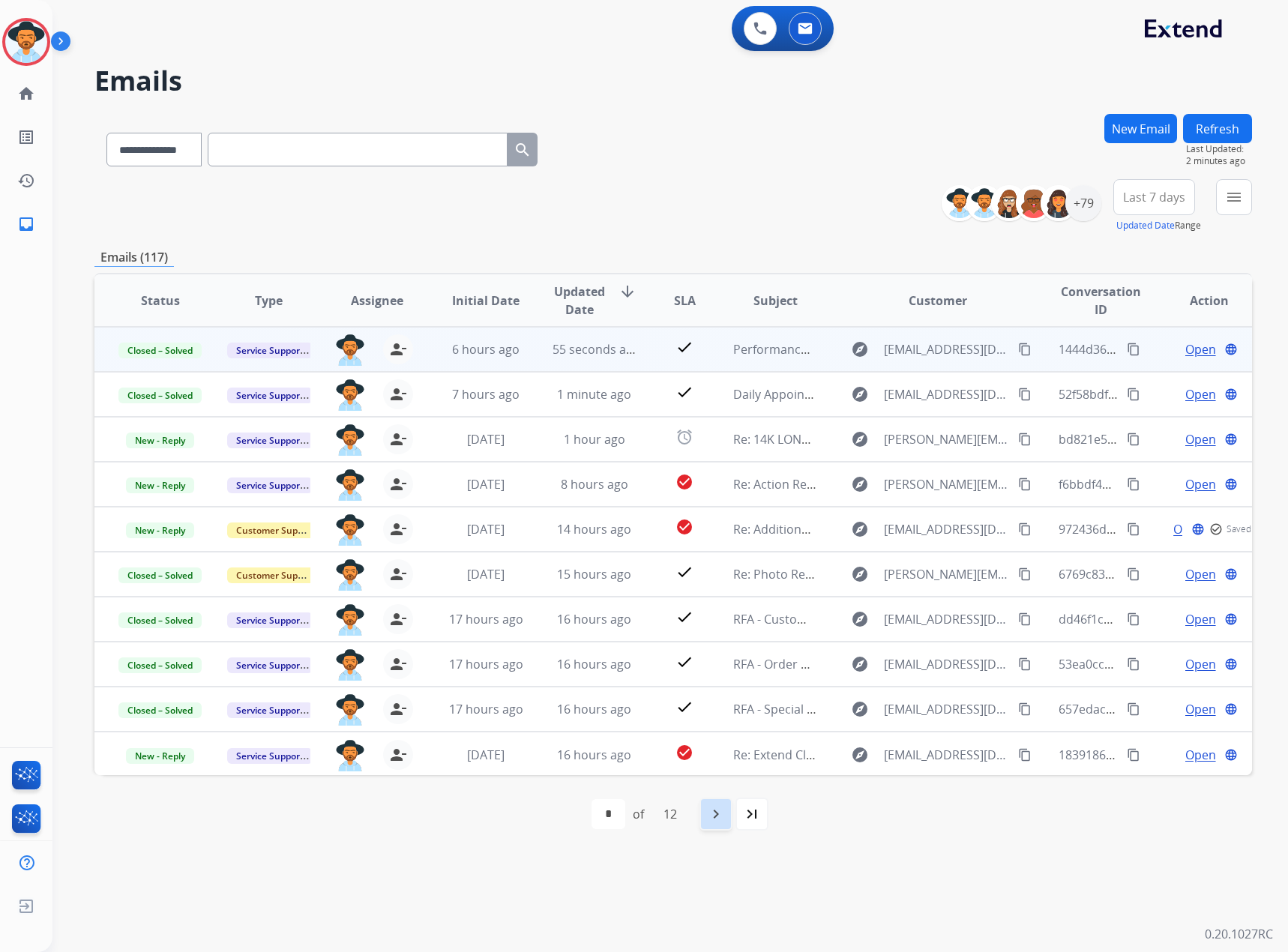
click at [706, 815] on div "navigate_next" at bounding box center [716, 815] width 33 height 33
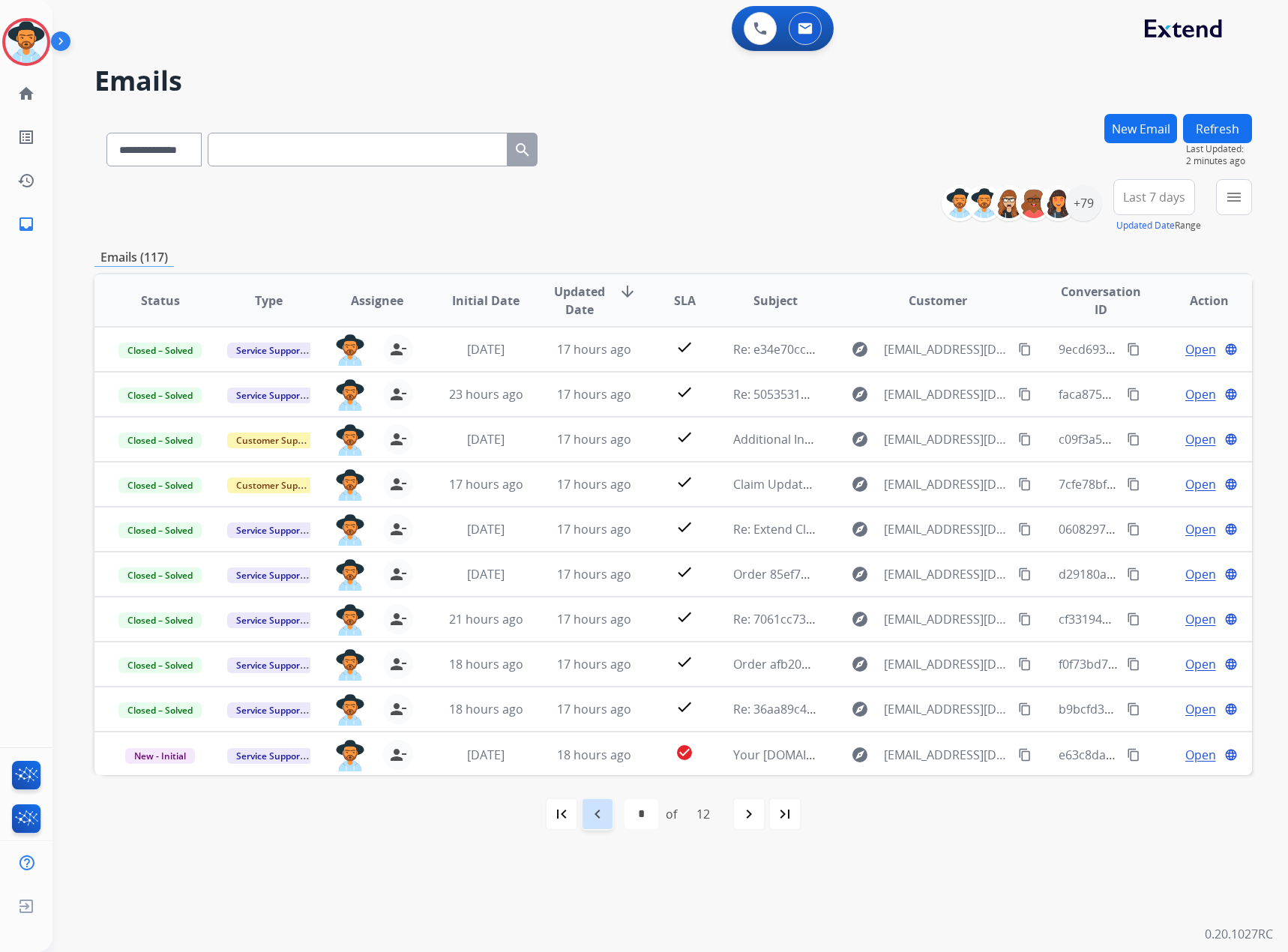
click at [589, 818] on mat-icon "navigate_before" at bounding box center [598, 815] width 18 height 18
select select "*"
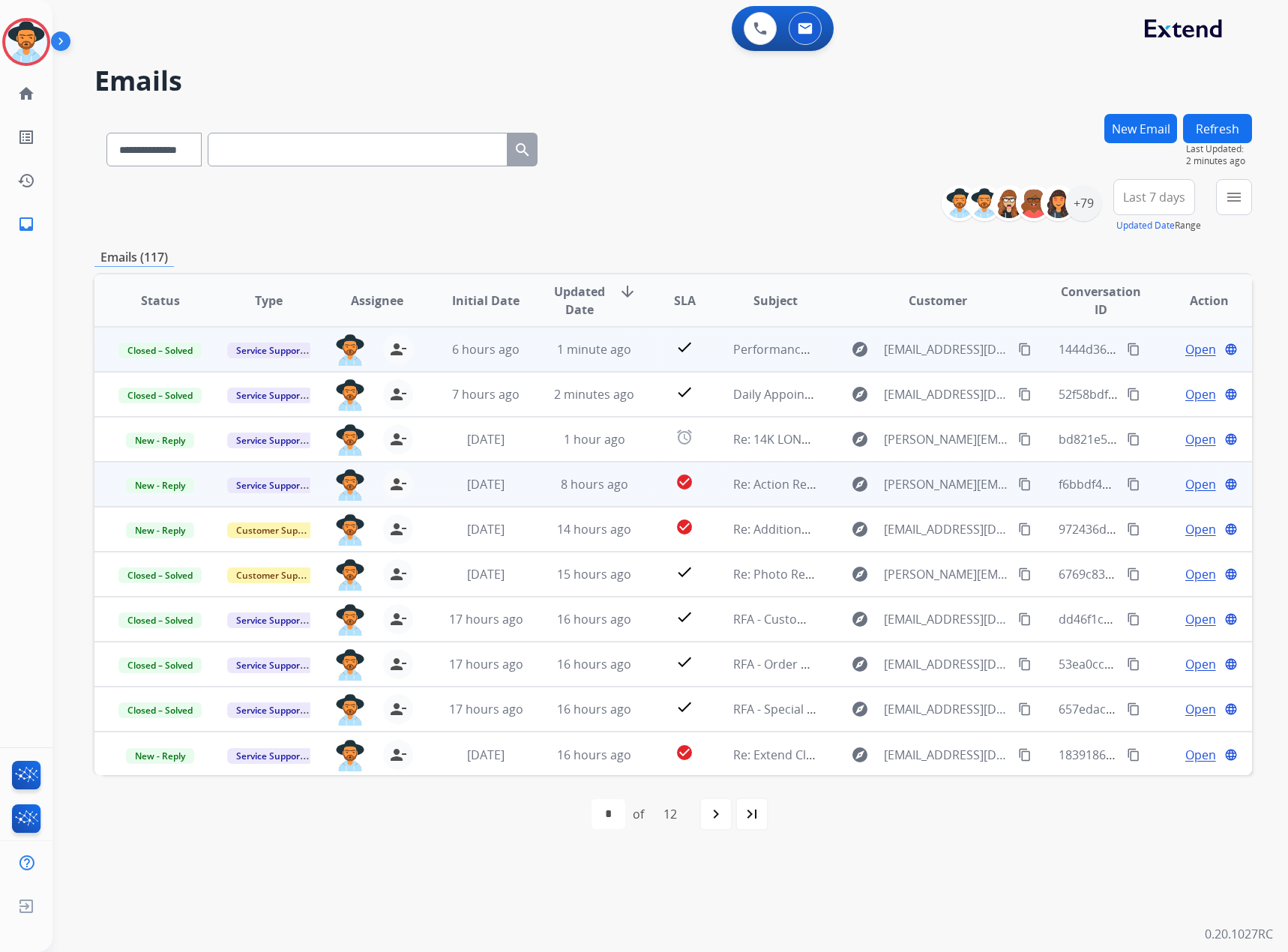
click at [1188, 479] on span "Open" at bounding box center [1201, 484] width 31 height 18
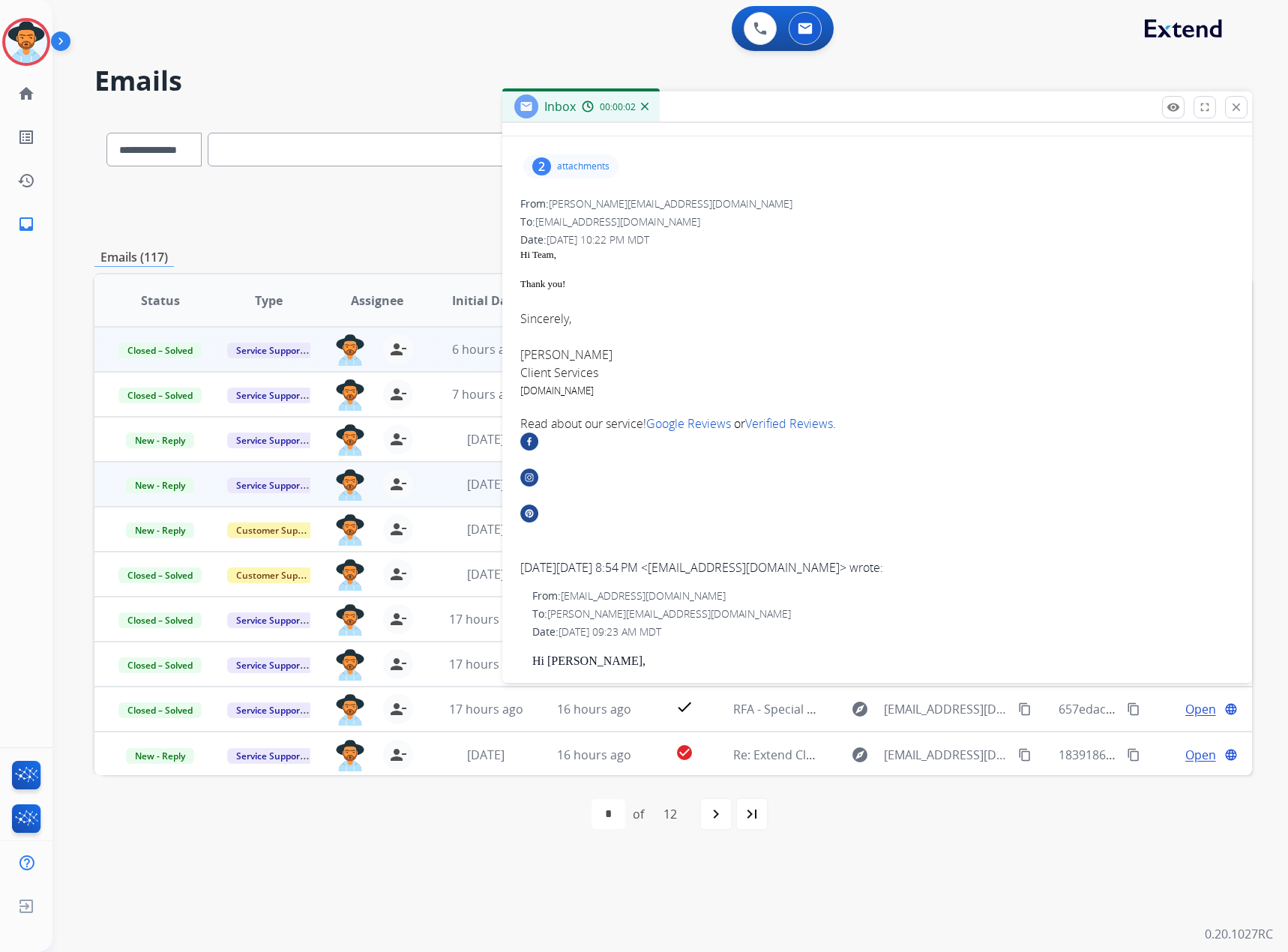
scroll to position [300, 0]
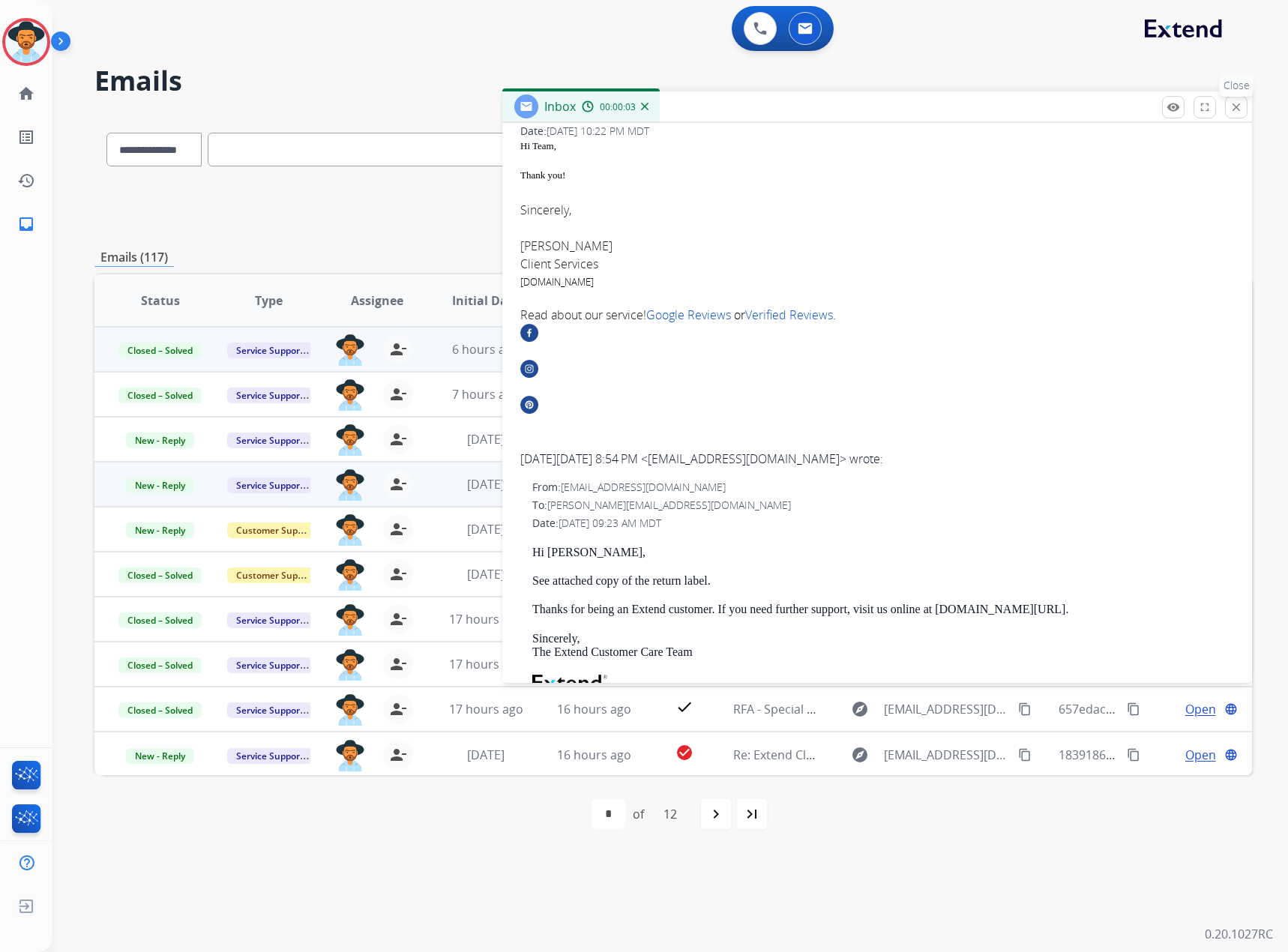
click at [1241, 100] on mat-icon "close" at bounding box center [1236, 106] width 14 height 14
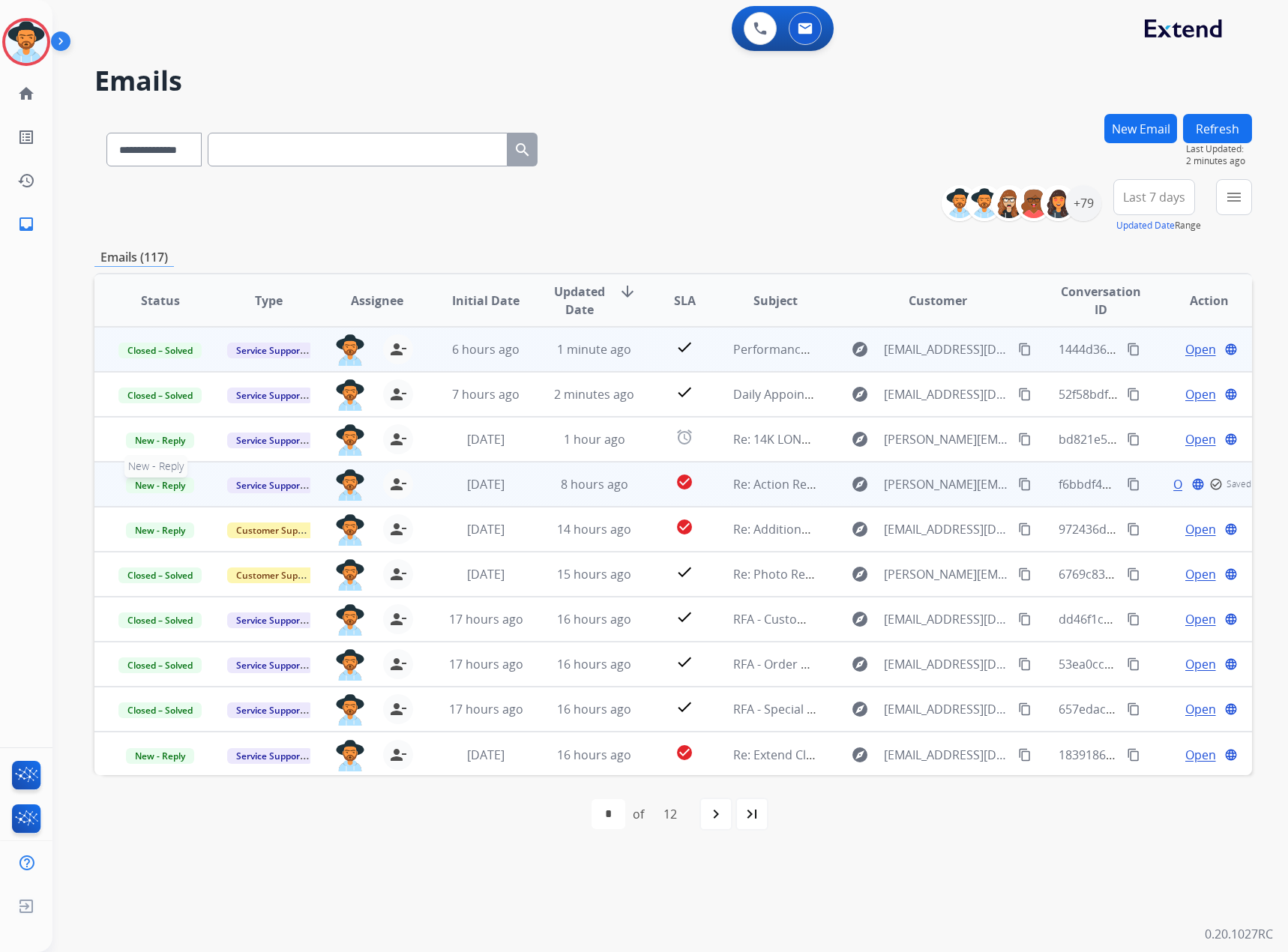
click at [178, 478] on span "New - Reply" at bounding box center [161, 486] width 68 height 16
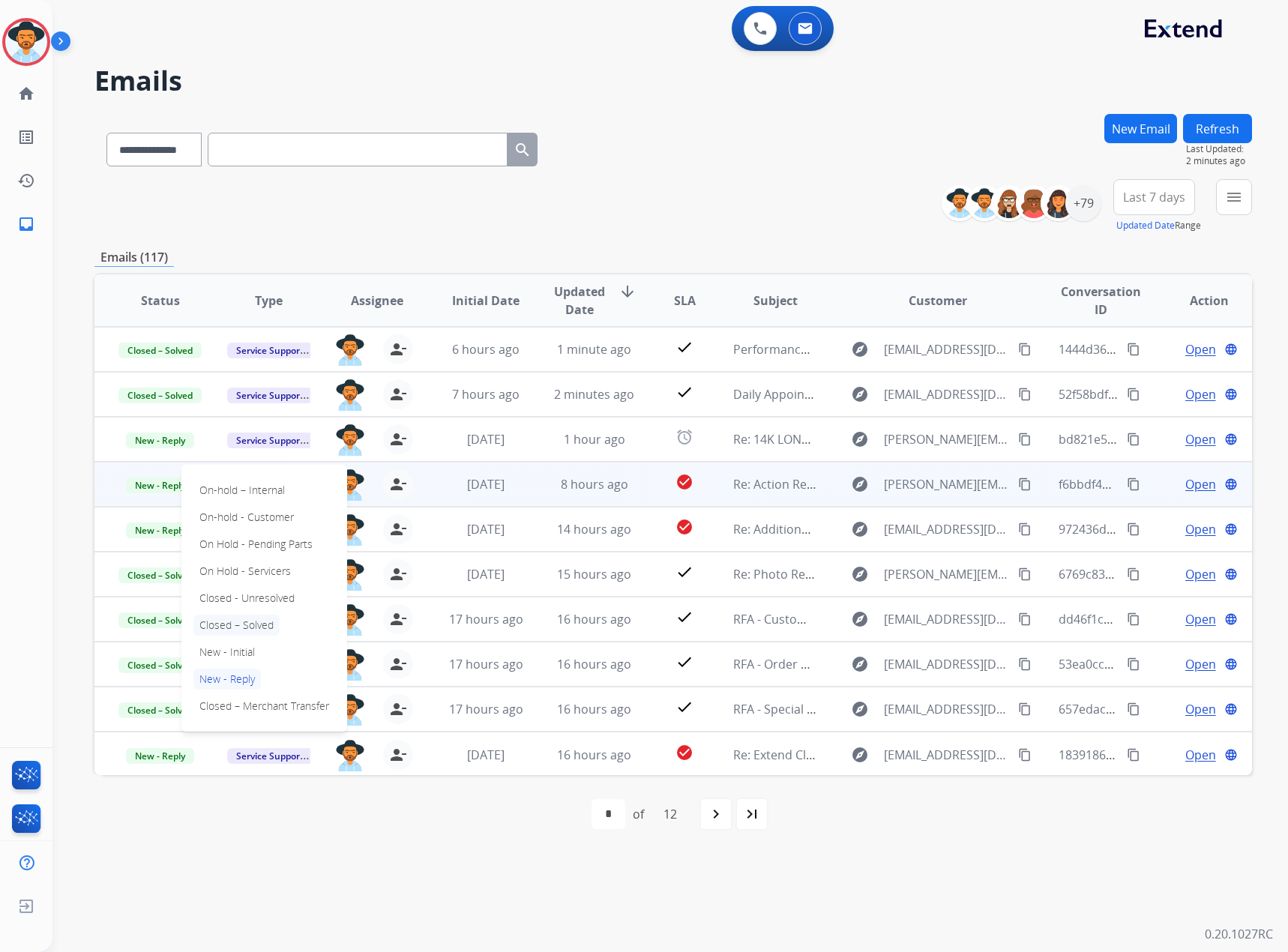
click at [233, 621] on p "Closed – Solved" at bounding box center [236, 625] width 87 height 21
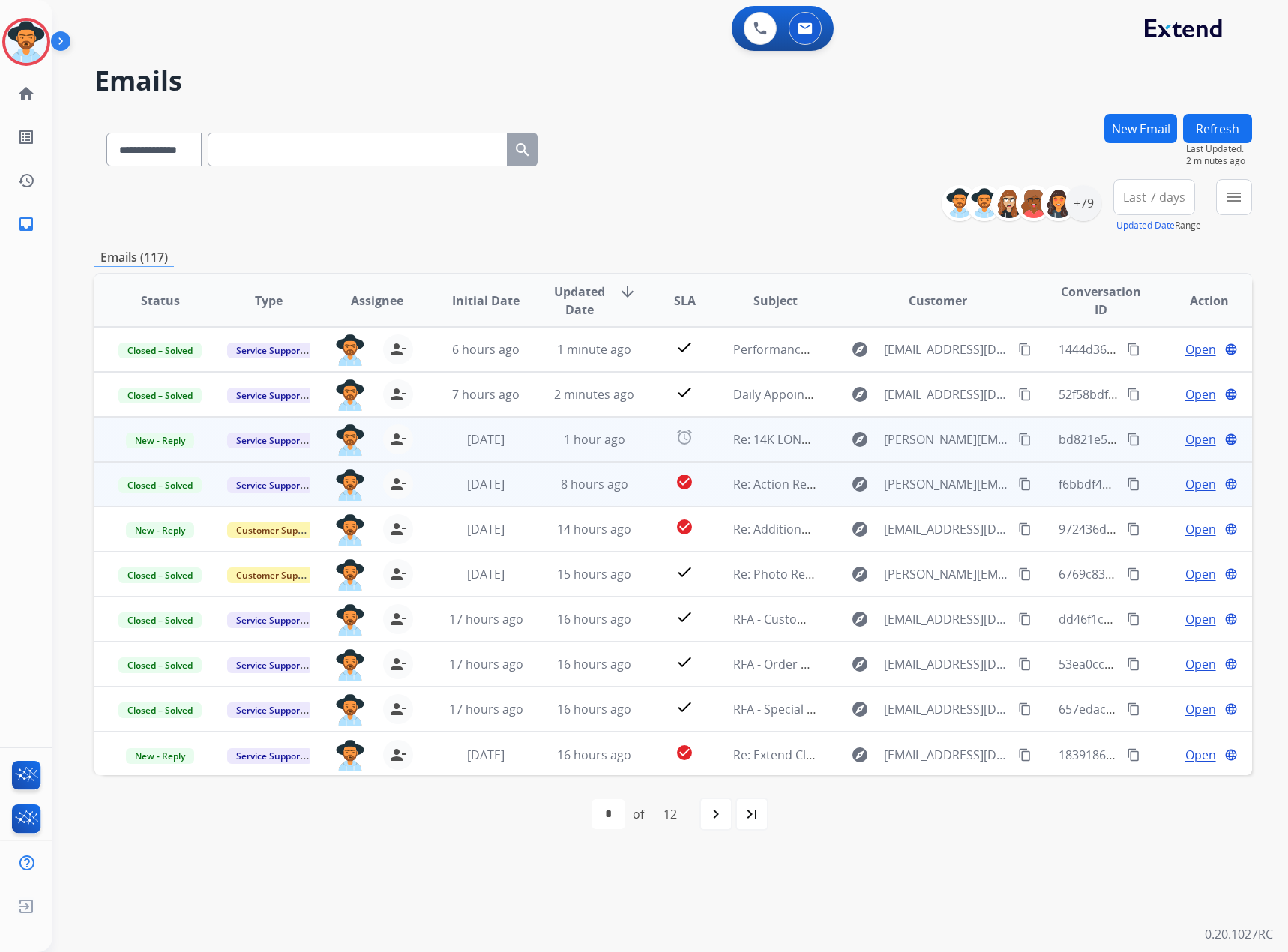
click at [1186, 444] on span "Open" at bounding box center [1201, 439] width 31 height 18
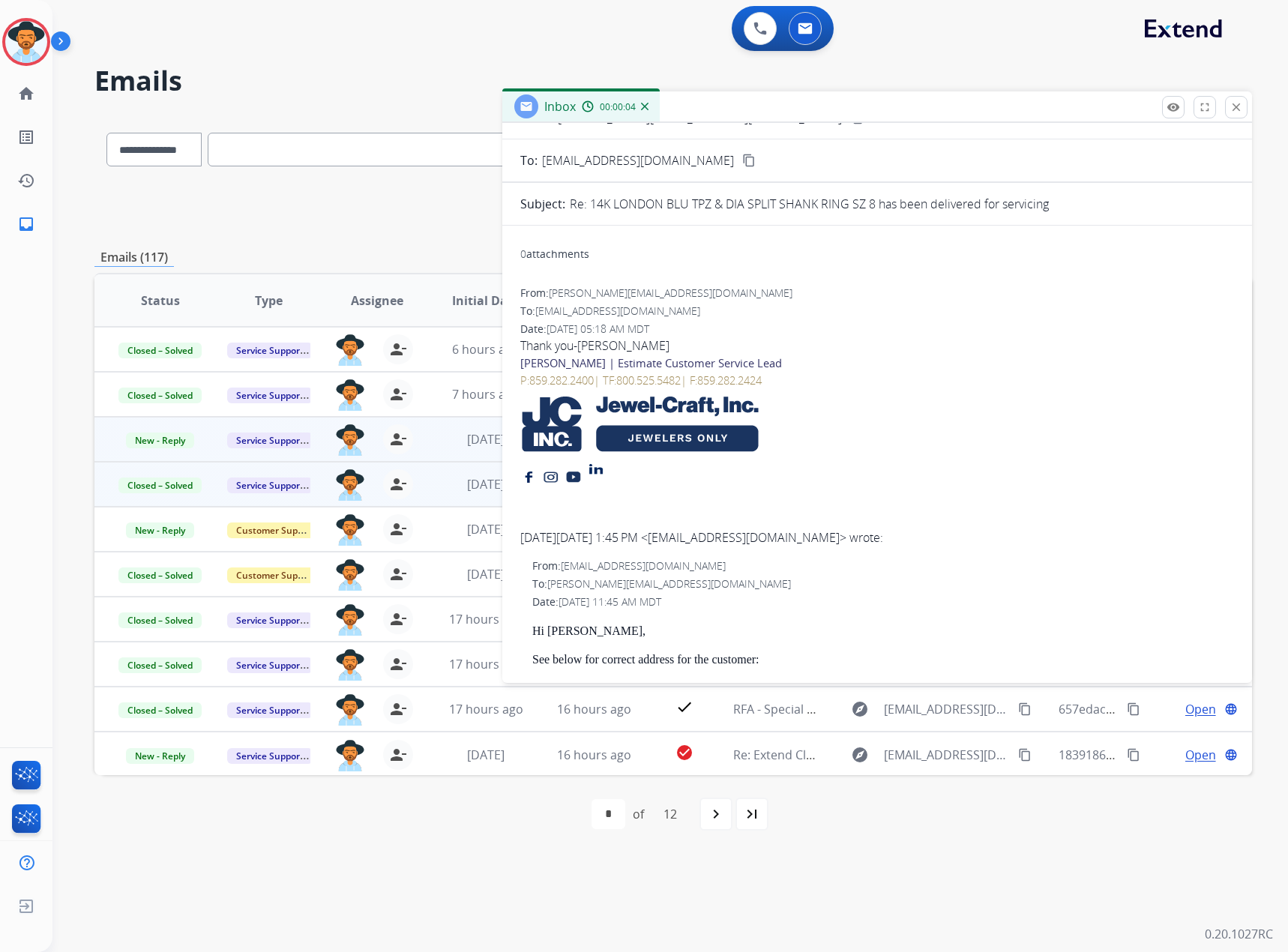
scroll to position [0, 0]
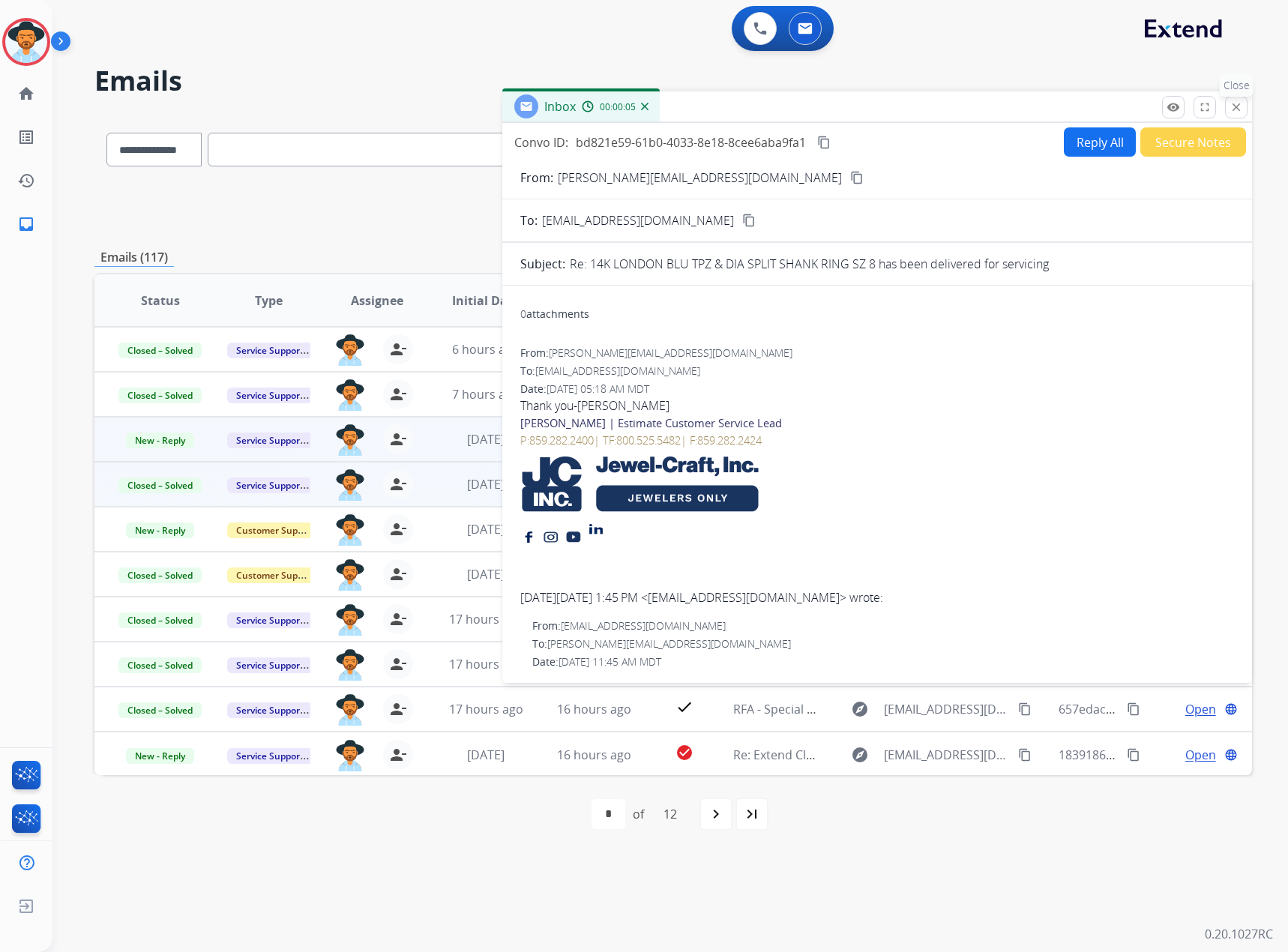
click at [1239, 105] on mat-icon "close" at bounding box center [1236, 106] width 14 height 14
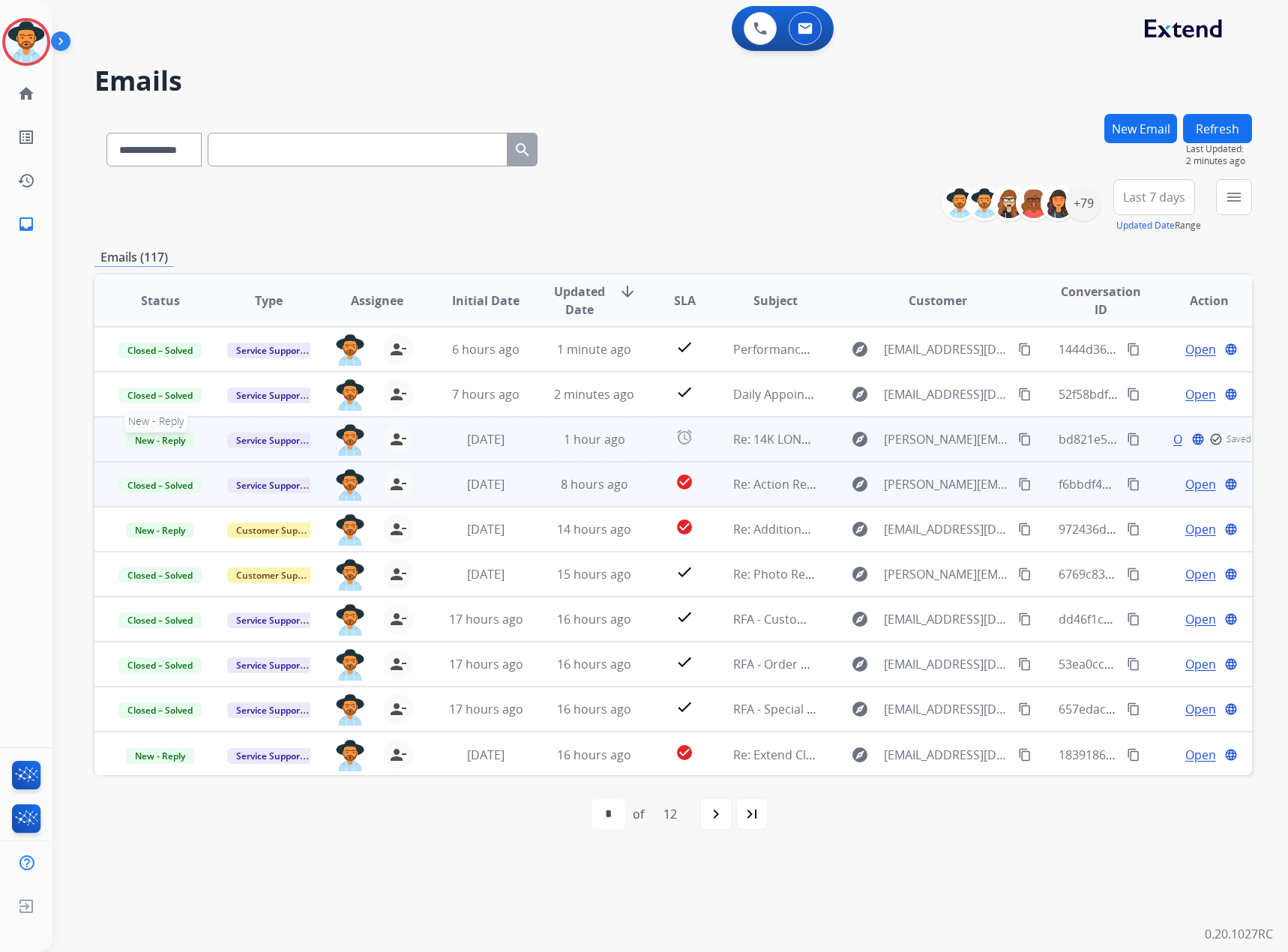
click at [177, 446] on span "New - Reply" at bounding box center [161, 441] width 68 height 16
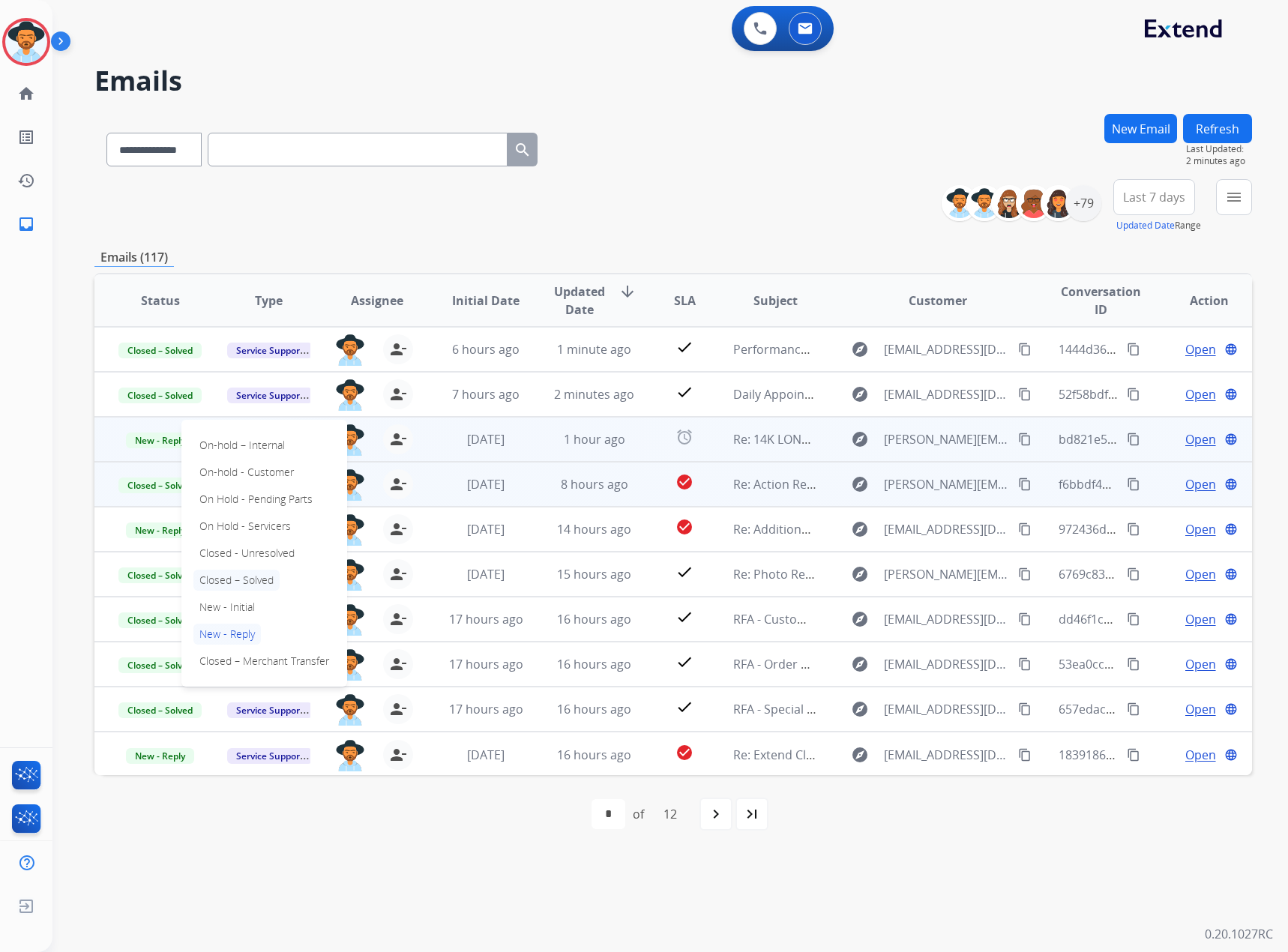
click at [228, 577] on p "Closed – Solved" at bounding box center [236, 580] width 87 height 21
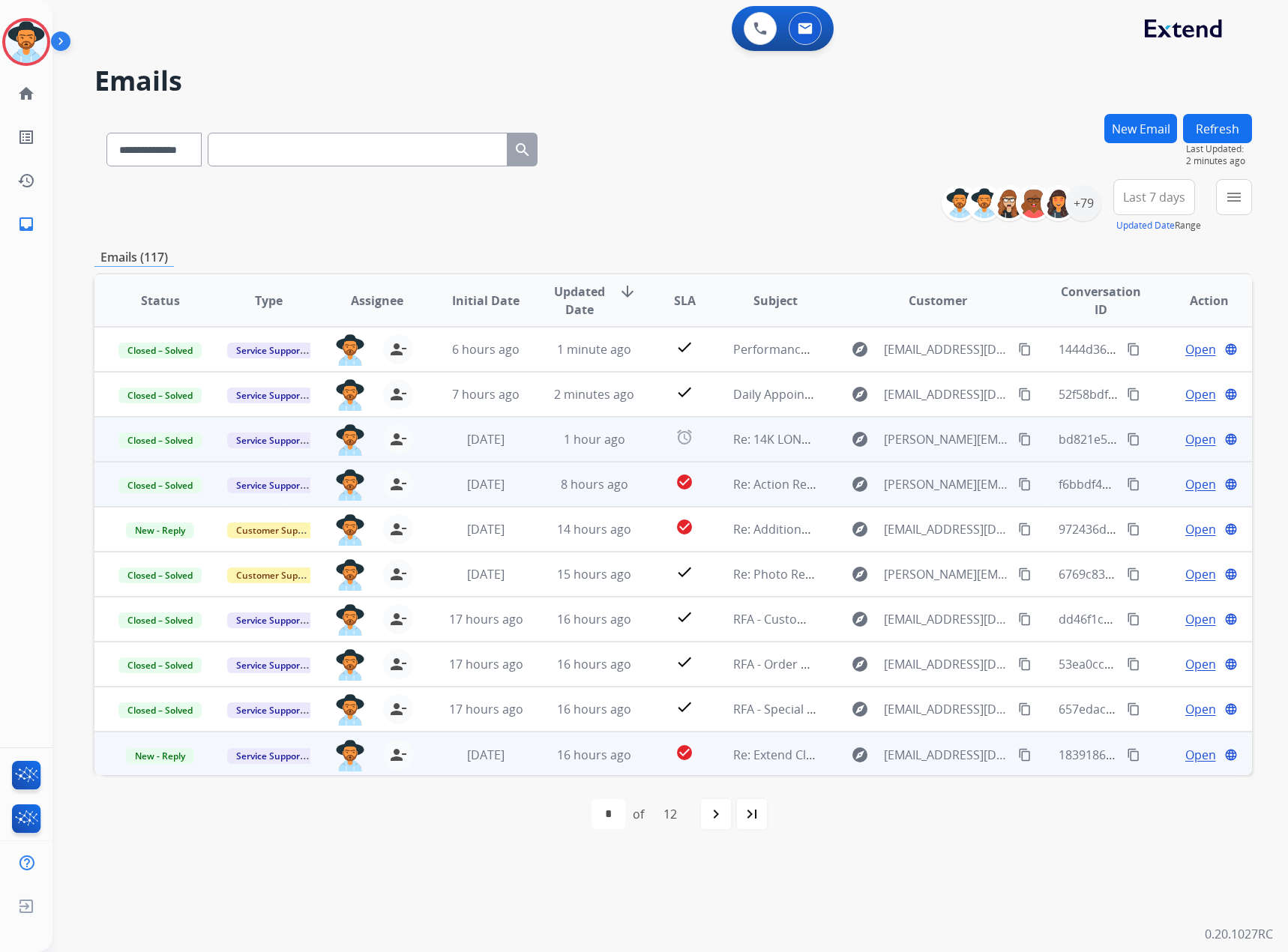
click at [1186, 757] on span "Open" at bounding box center [1201, 755] width 31 height 18
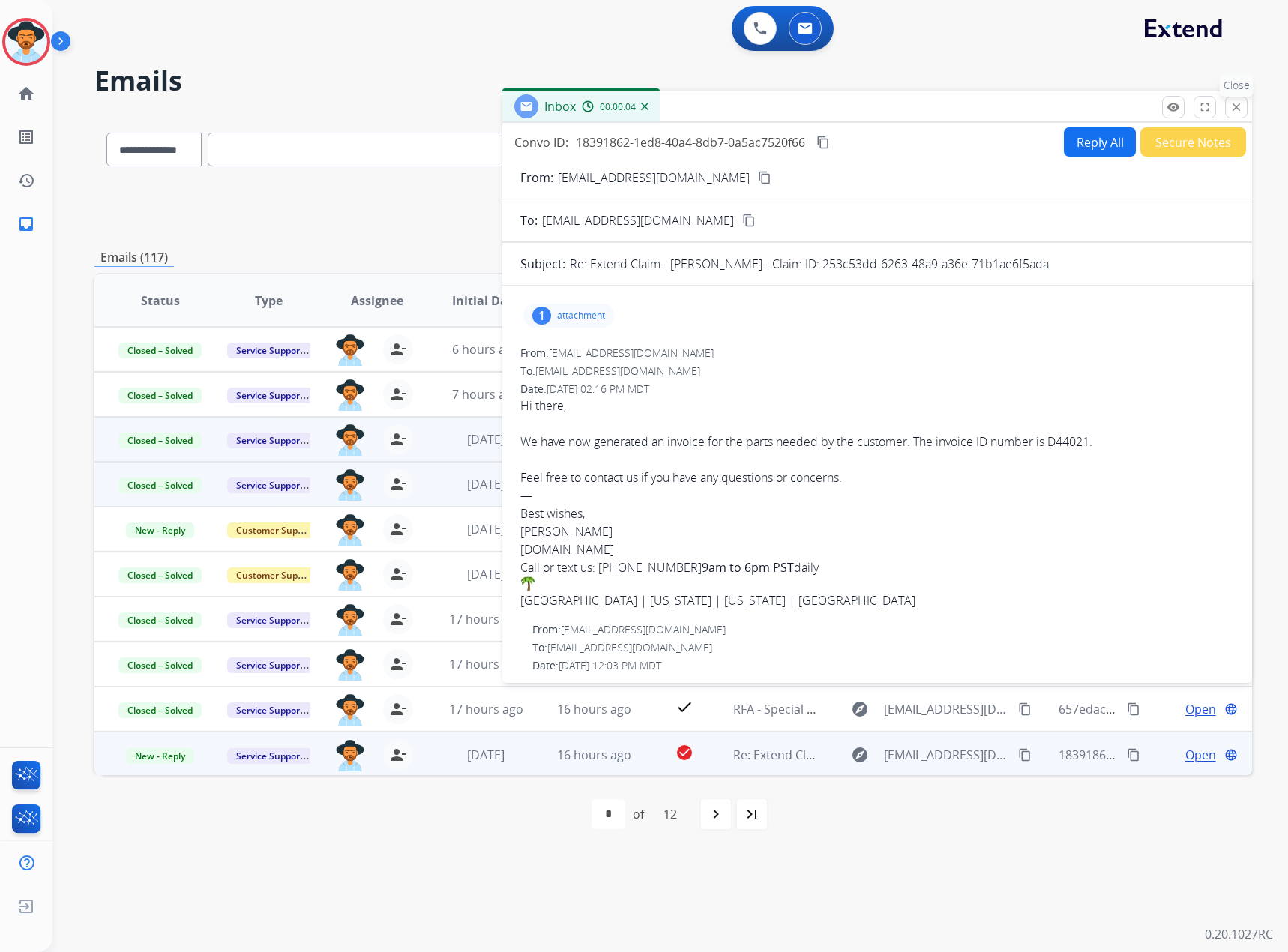
click at [1237, 102] on mat-icon "close" at bounding box center [1236, 106] width 14 height 14
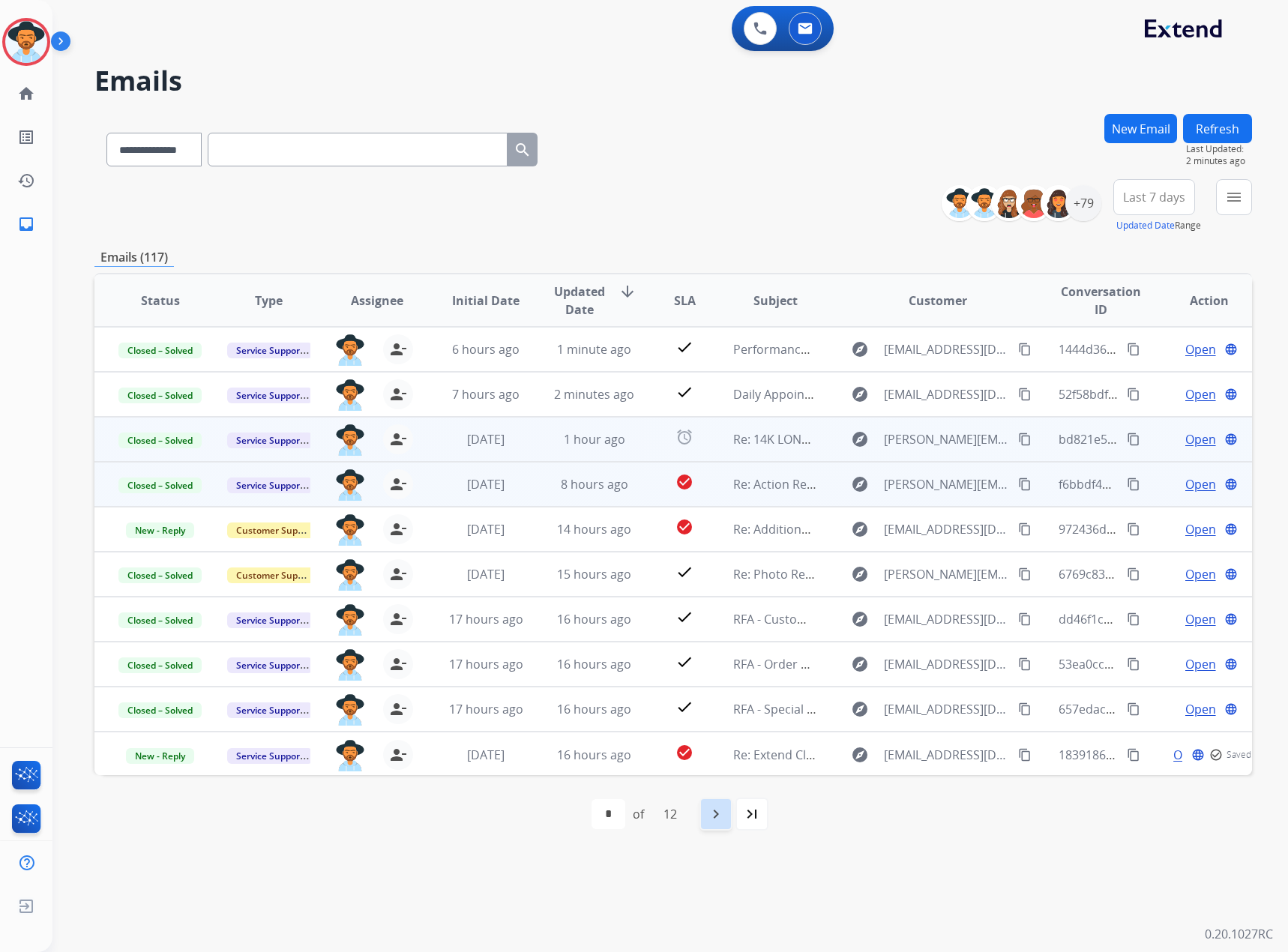
click at [729, 815] on div "navigate_next" at bounding box center [716, 815] width 33 height 33
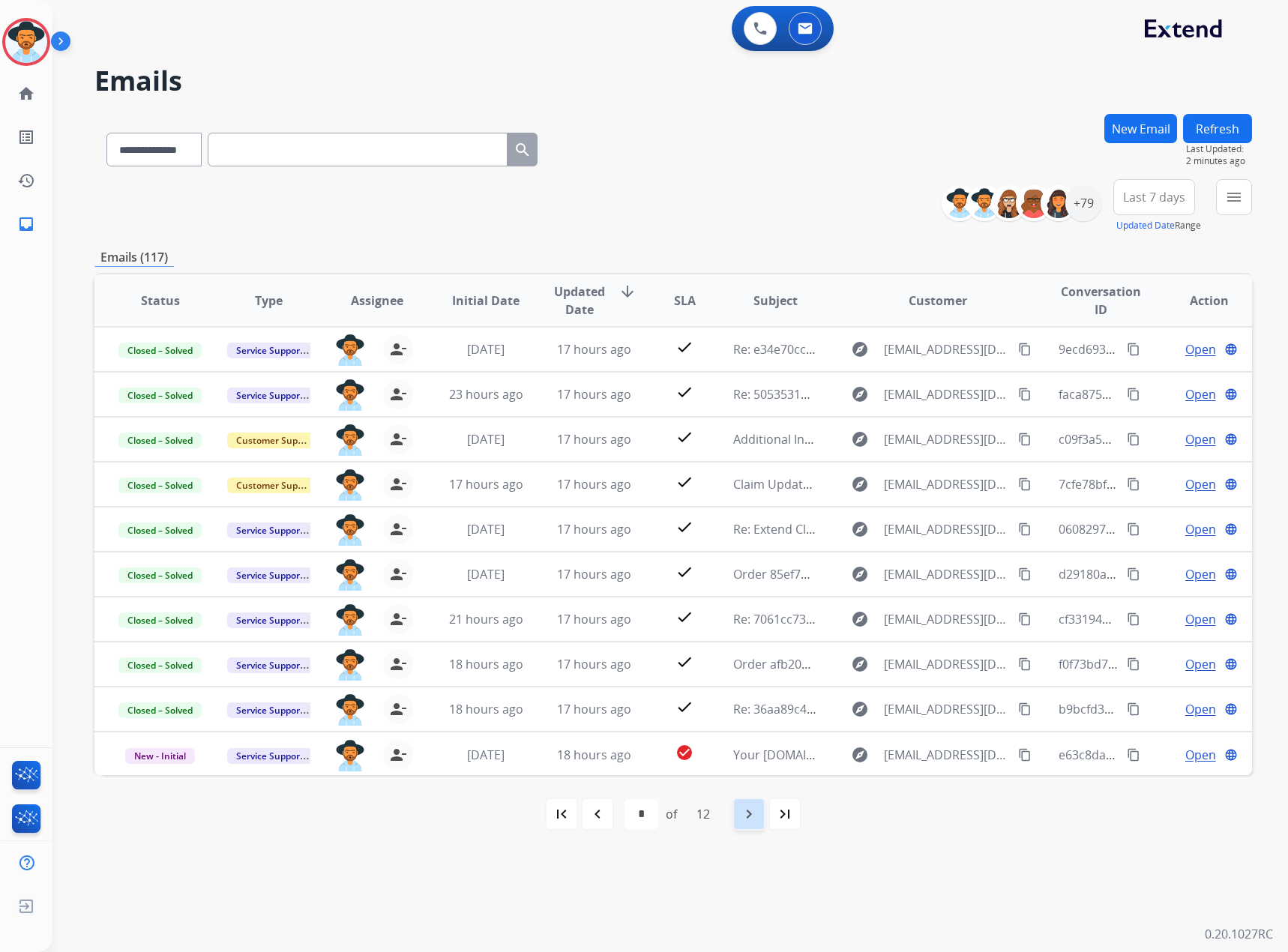
click at [752, 818] on mat-icon "navigate_next" at bounding box center [748, 815] width 18 height 18
click at [567, 829] on div "first_page" at bounding box center [562, 815] width 33 height 33
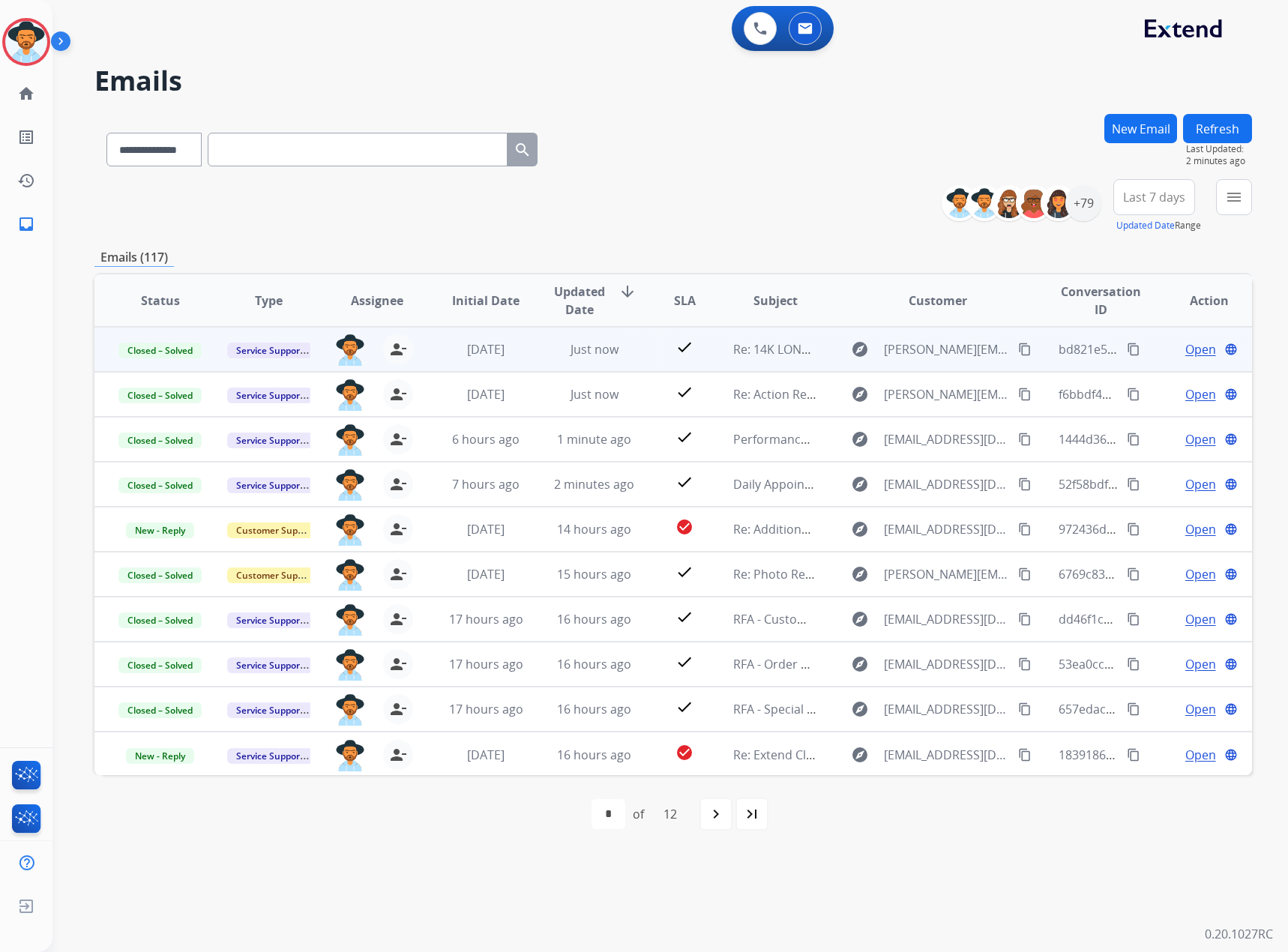
click at [1216, 130] on button "Refresh" at bounding box center [1217, 128] width 69 height 29
